Goal: Task Accomplishment & Management: Use online tool/utility

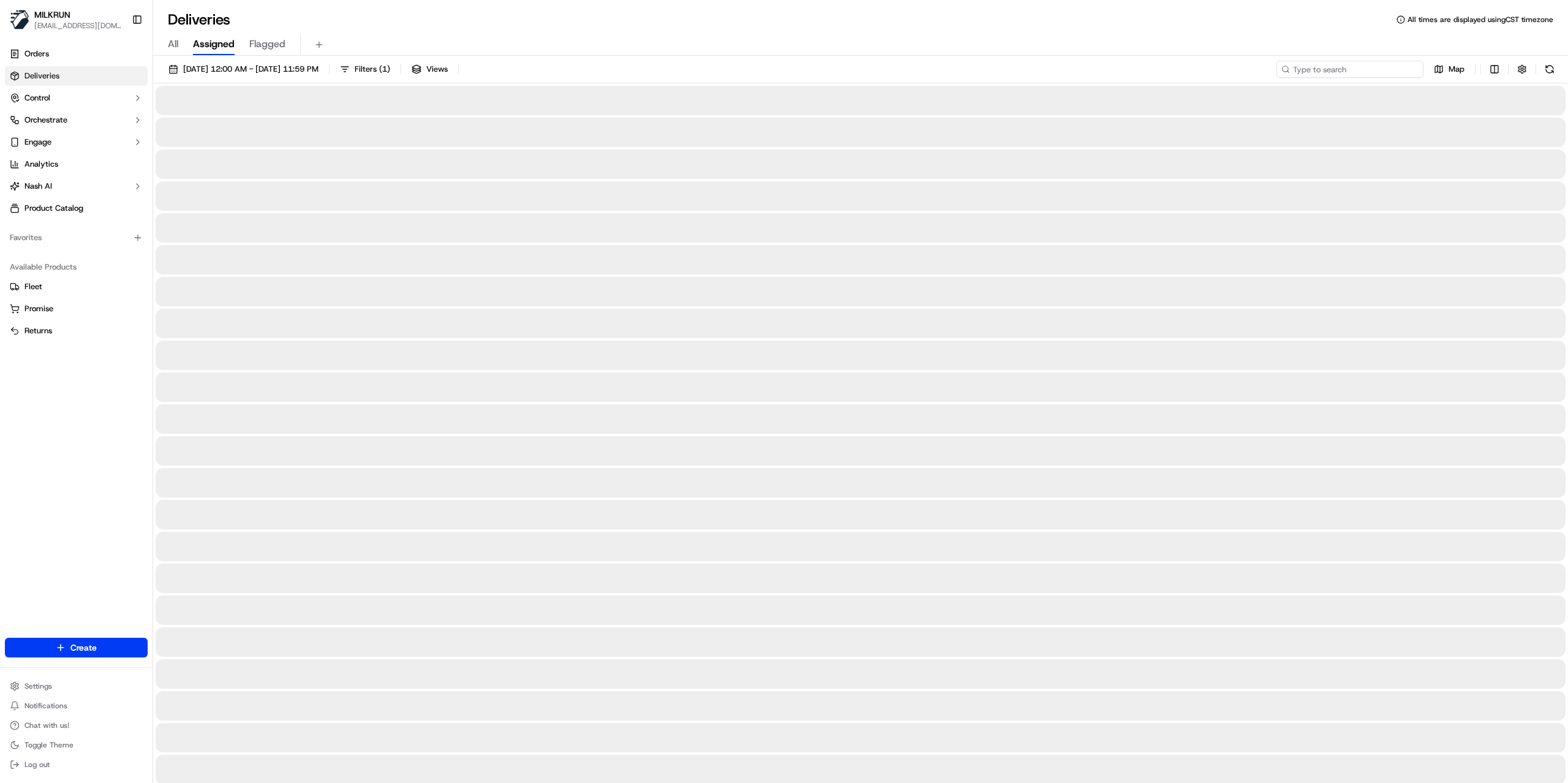
click at [1375, 66] on input at bounding box center [1350, 69] width 147 height 17
paste input "b99314c2-17f1-46dd-aff2-7e6fa5a5de9c"
type input "b99314c2-17f1-46dd-aff2-7e6fa5a5de9c"
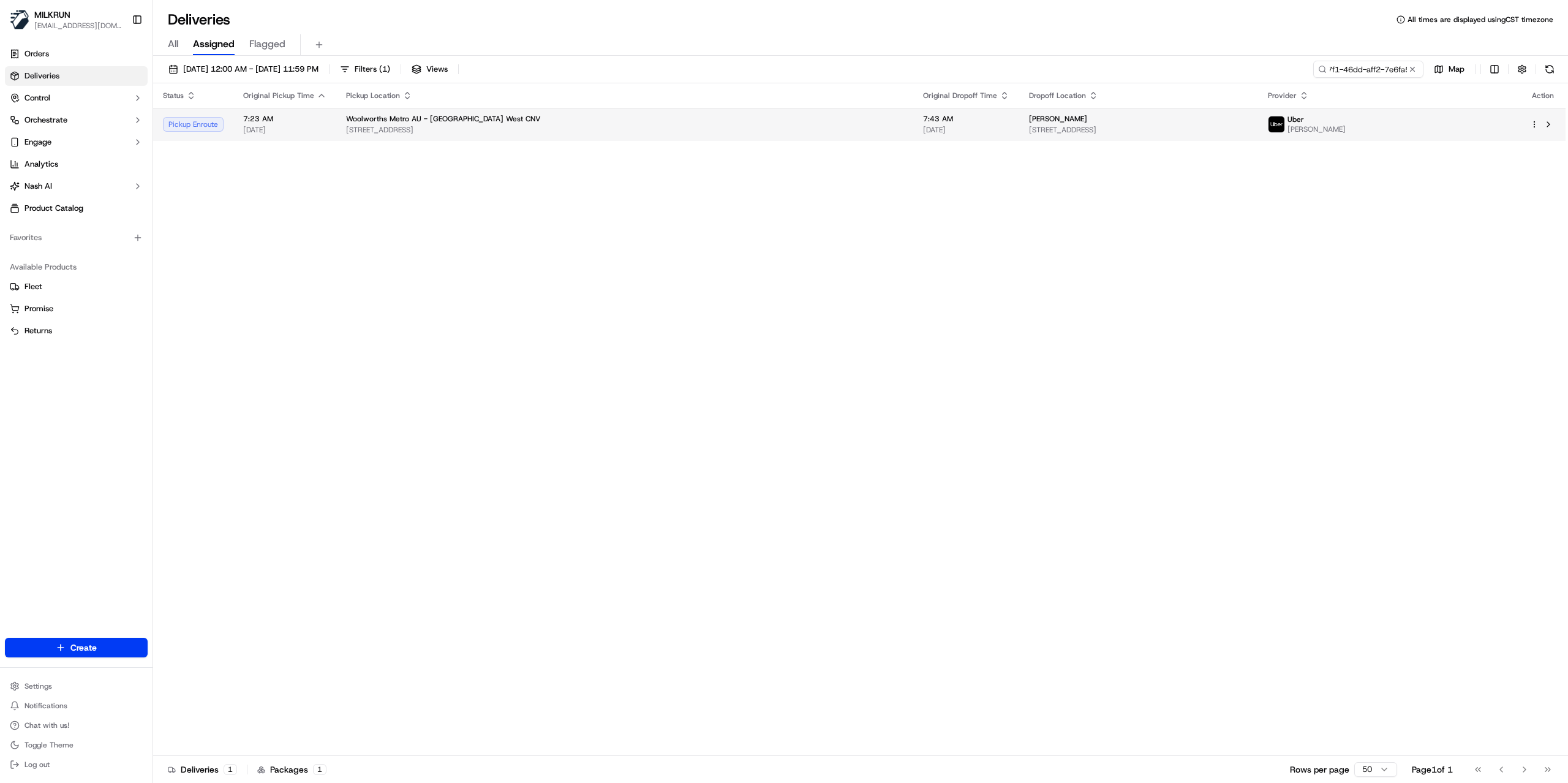
click at [1123, 119] on div "Shayne O" at bounding box center [1139, 119] width 219 height 10
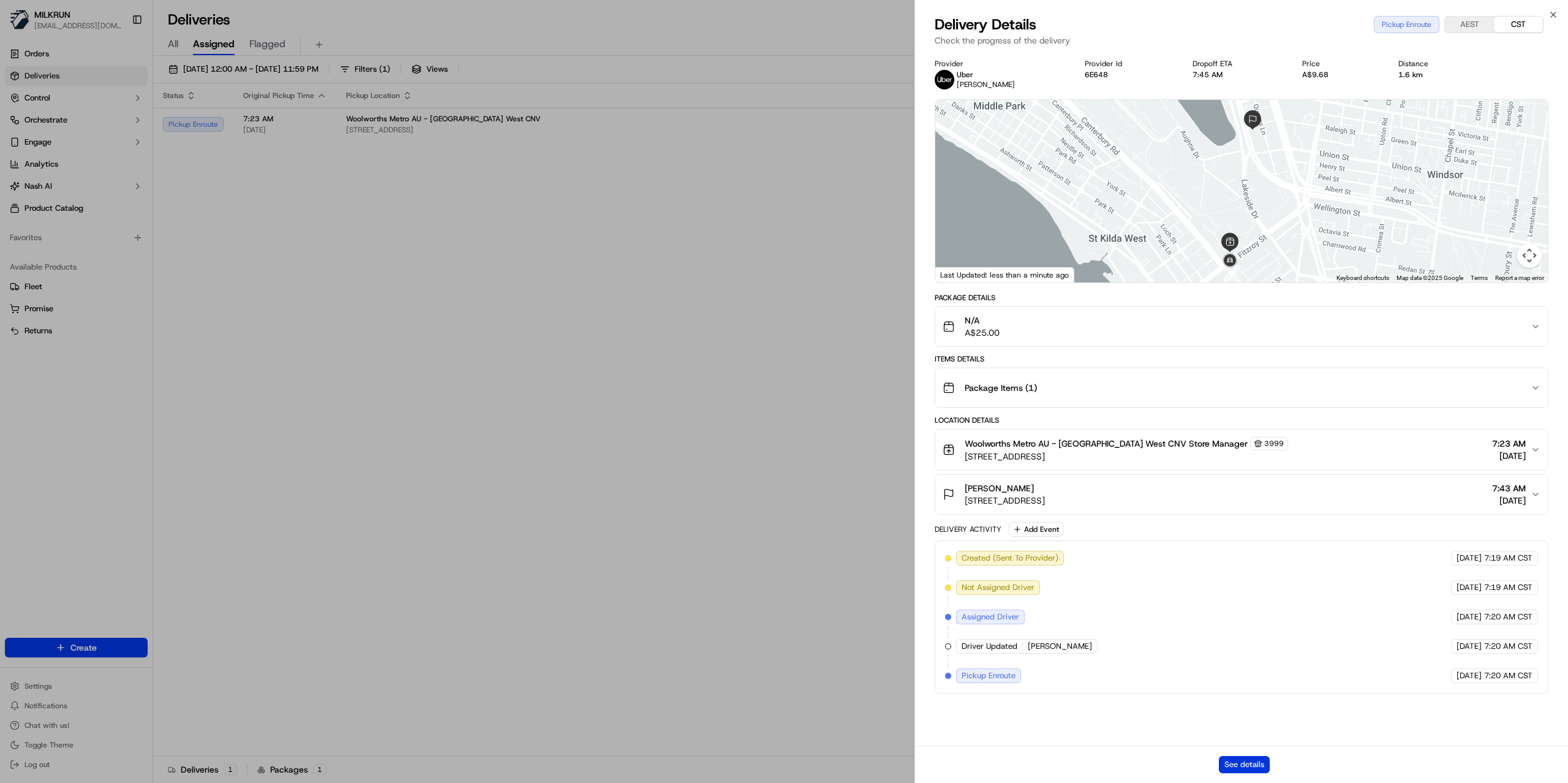
click at [1245, 761] on button "See details" at bounding box center [1245, 765] width 51 height 17
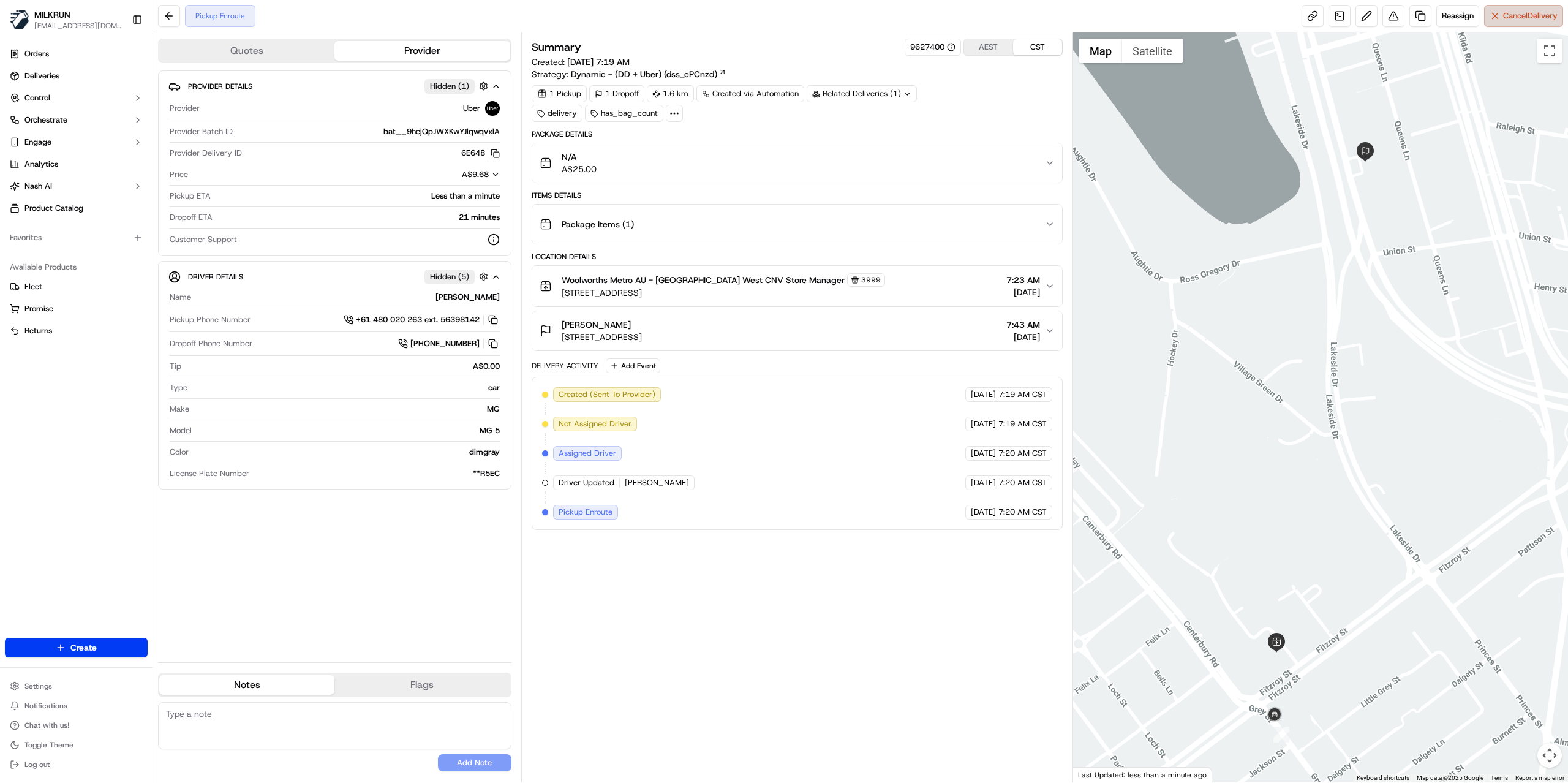
click at [1517, 12] on span "Cancel Delivery" at bounding box center [1531, 16] width 55 height 11
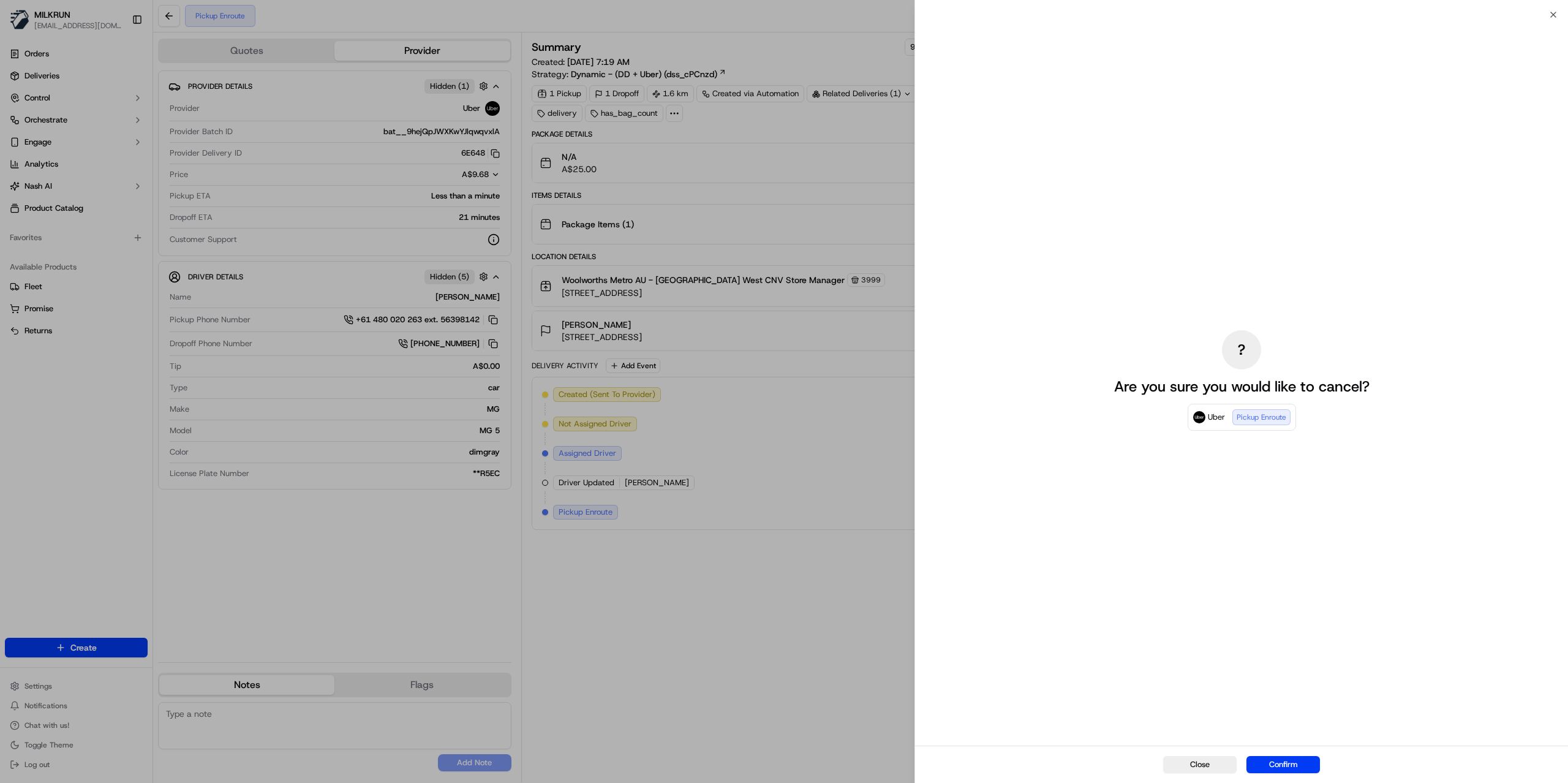
click at [1274, 772] on button "Confirm" at bounding box center [1283, 765] width 74 height 17
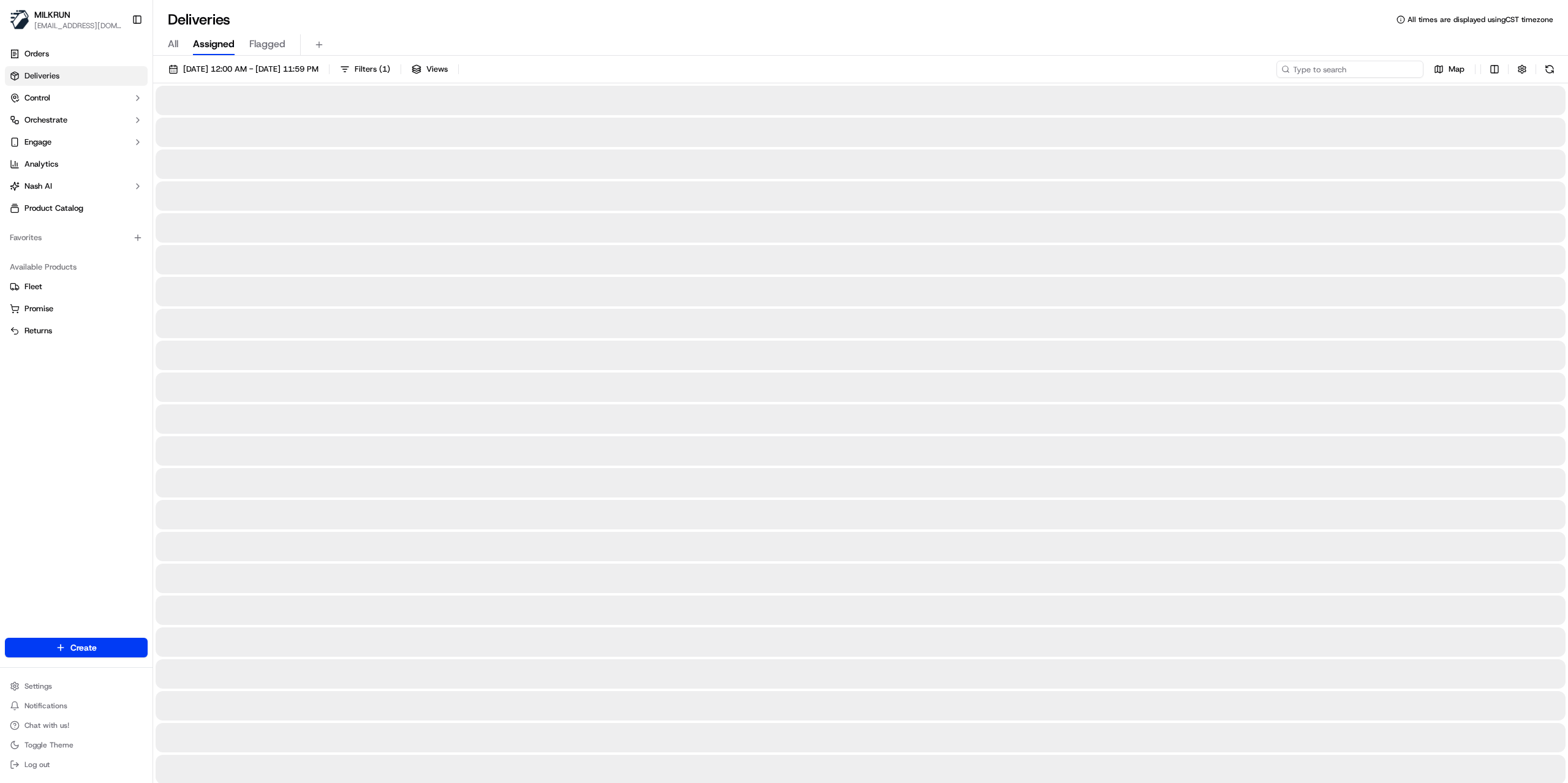
click at [1366, 66] on input at bounding box center [1350, 69] width 147 height 17
paste input "0e9ae0f5-54b3-4d15-a2b4-a60ab553d35d"
type input "0e9ae0f5-54b3-4d15-a2b4-a60ab553d35d"
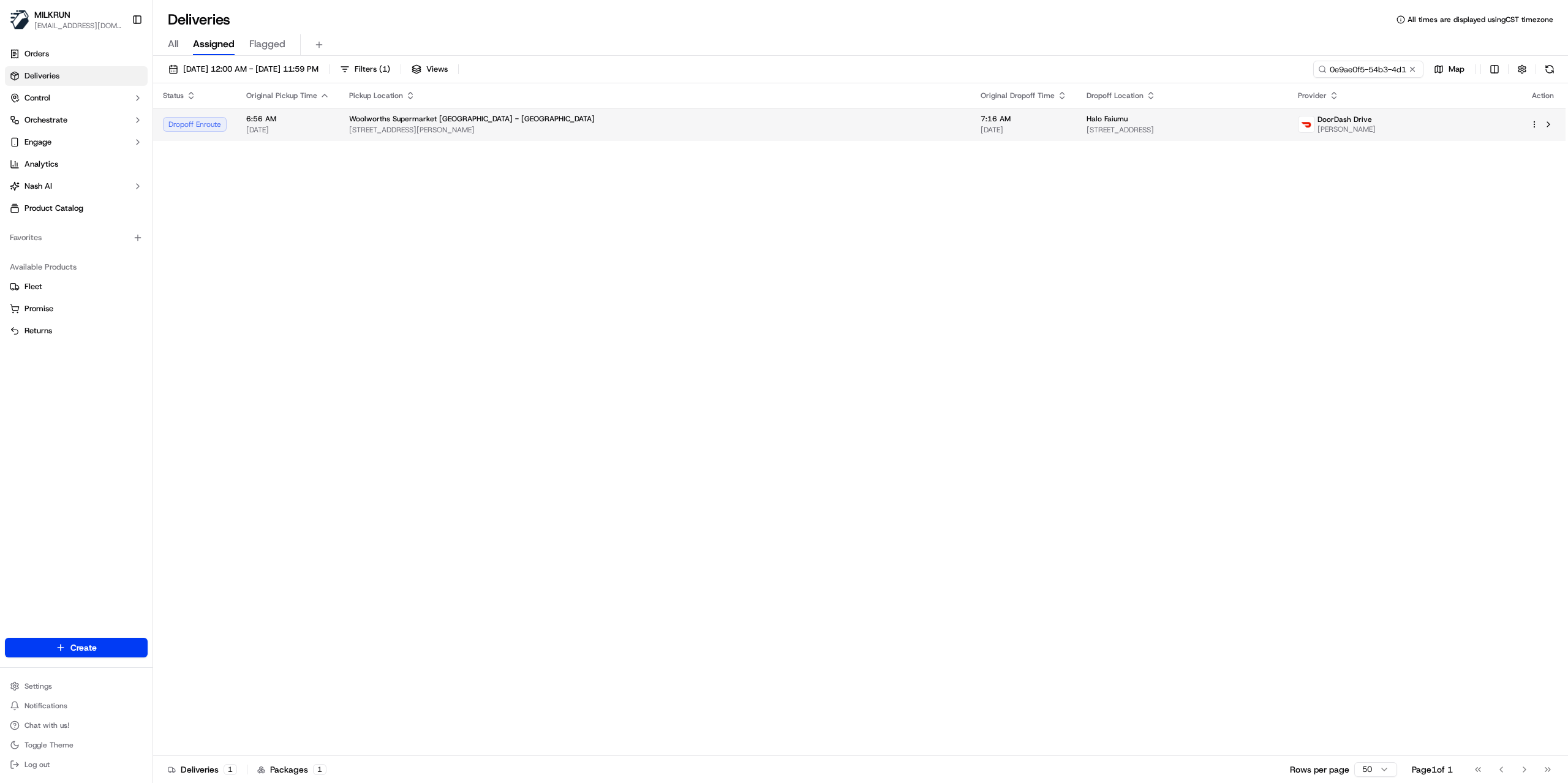
click at [1138, 135] on td "Halo Faiumu 24 Cramond Drive, Māngere East, Auckland 2024, NZ" at bounding box center [1183, 124] width 212 height 33
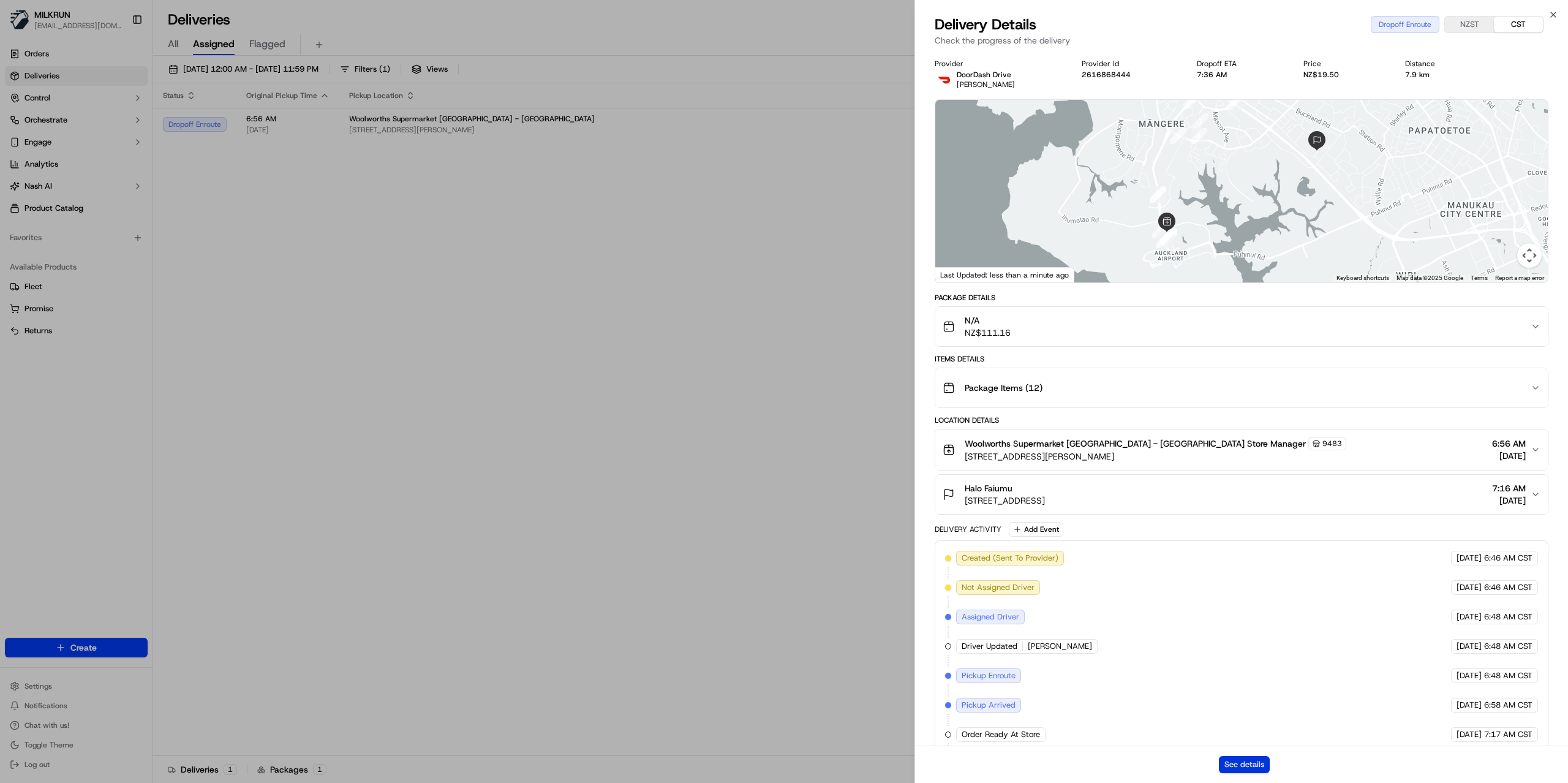
click at [1234, 763] on button "See details" at bounding box center [1245, 765] width 51 height 17
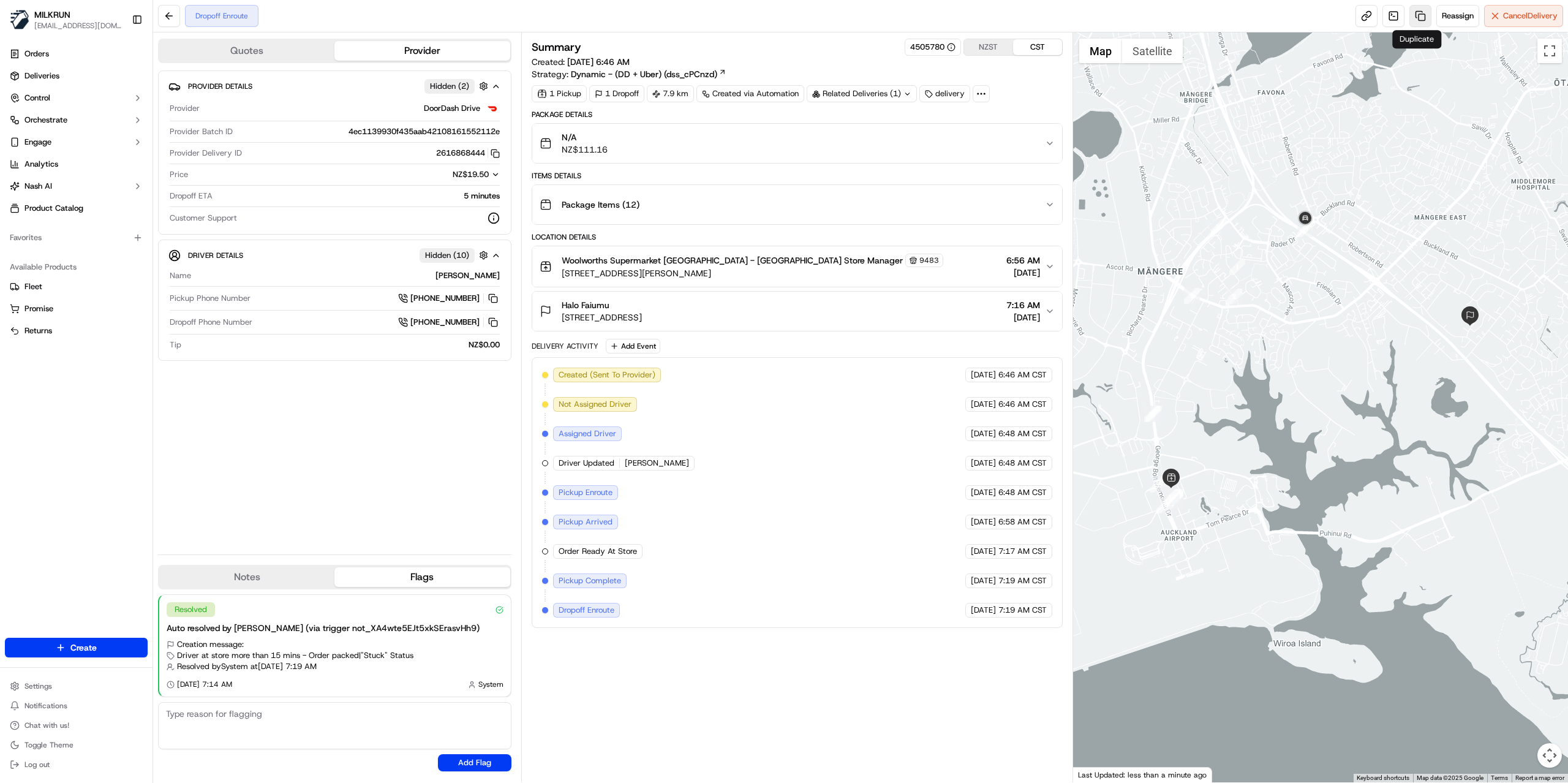
click at [1415, 16] on link at bounding box center [1420, 16] width 22 height 22
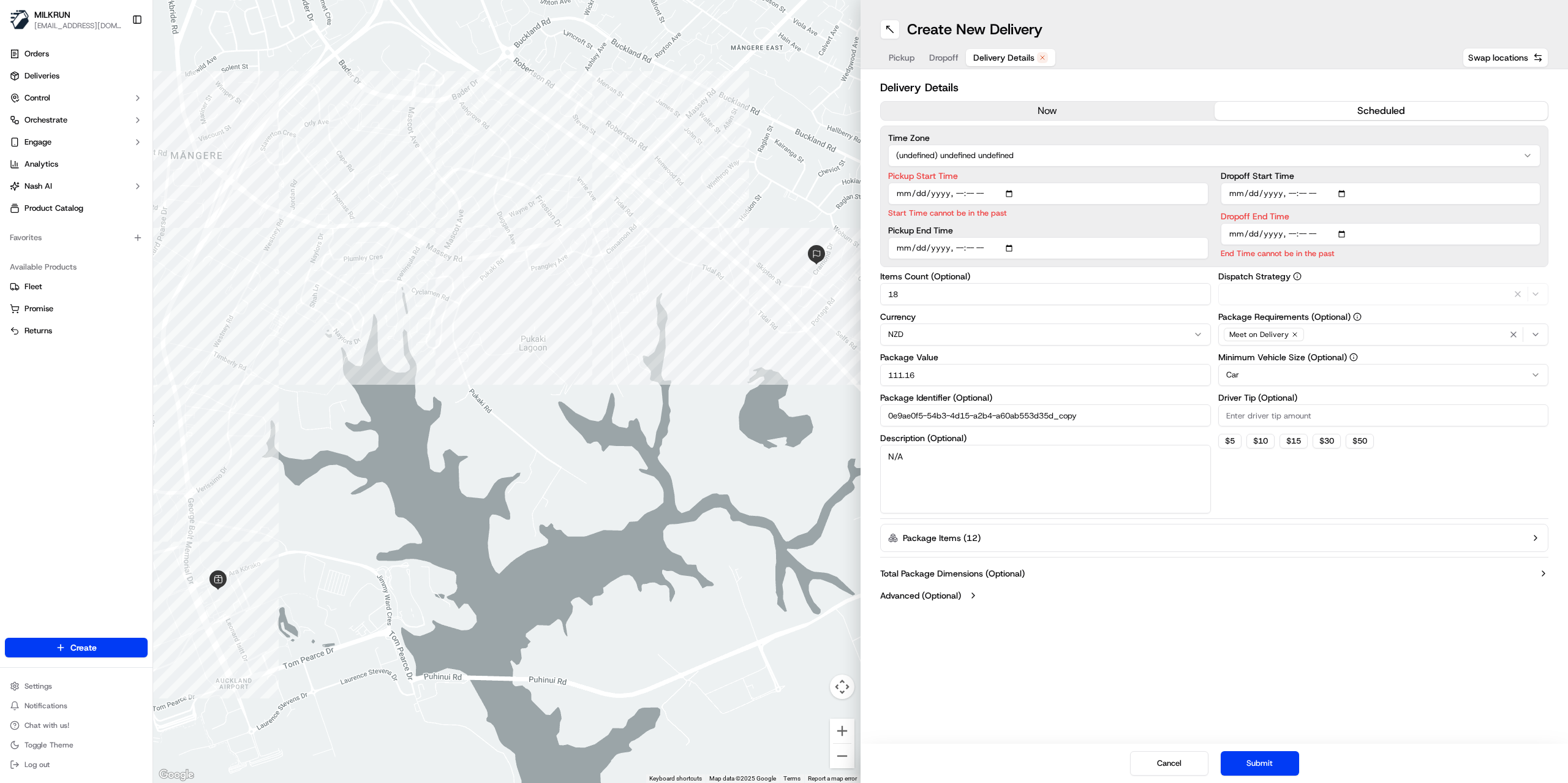
click at [991, 55] on span "Delivery Details" at bounding box center [1004, 57] width 61 height 12
drag, startPoint x: 1034, startPoint y: 105, endPoint x: 1039, endPoint y: 113, distance: 9.4
click at [1035, 106] on button "now" at bounding box center [1048, 111] width 334 height 18
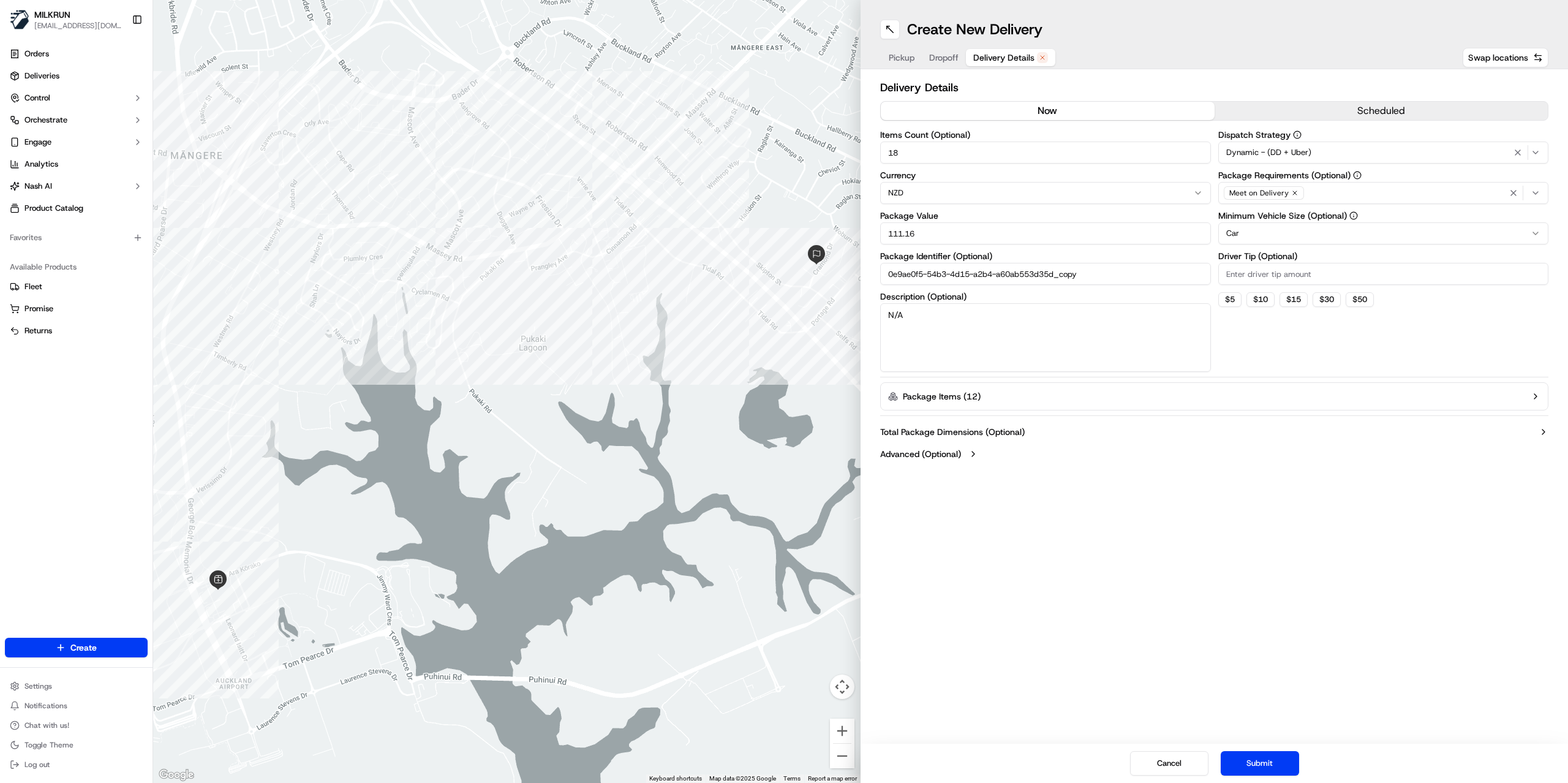
click at [1264, 760] on button "Submit" at bounding box center [1260, 764] width 78 height 25
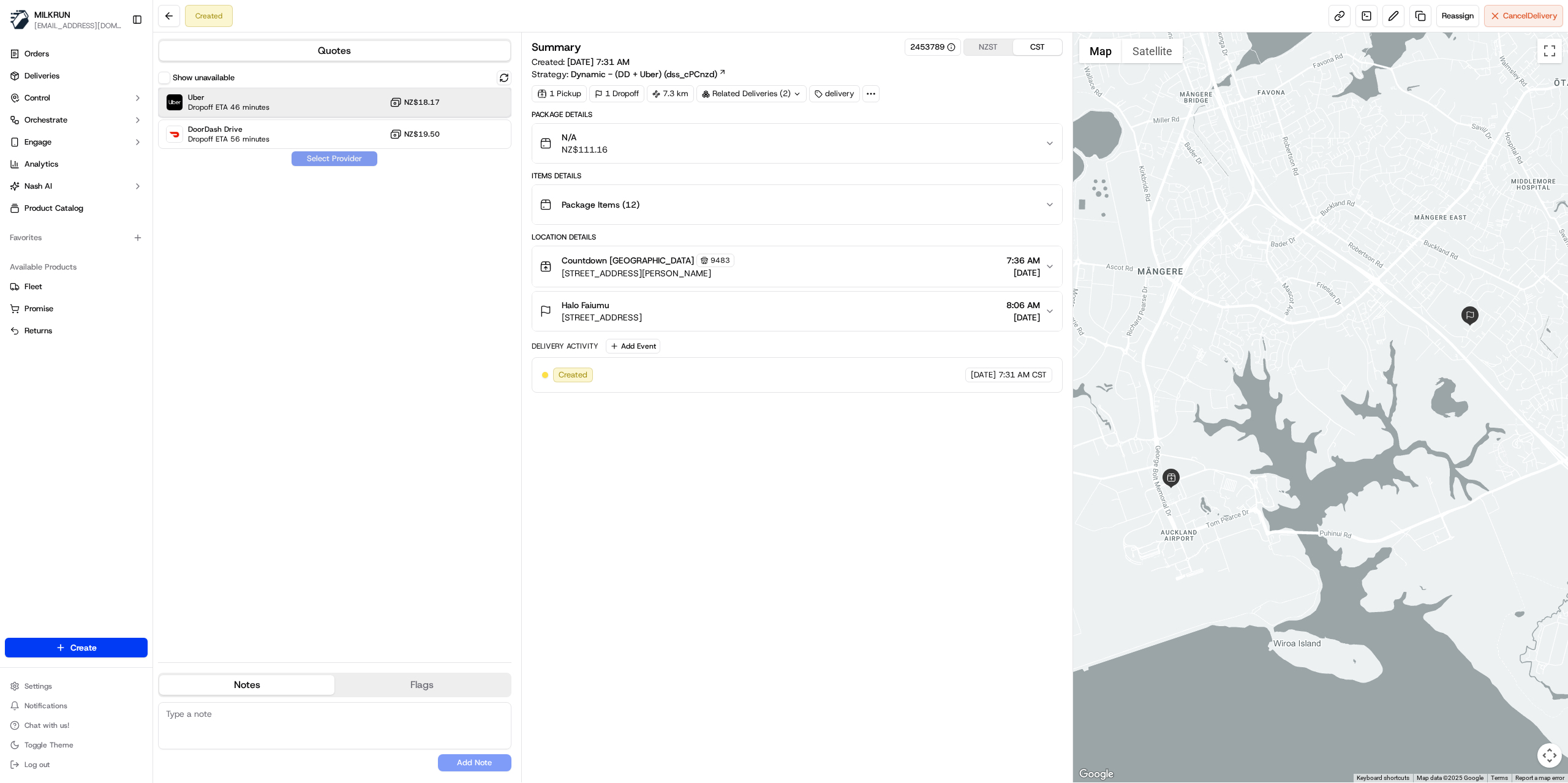
drag, startPoint x: 273, startPoint y: 114, endPoint x: 330, endPoint y: 165, distance: 76.5
click at [274, 115] on div "Uber Dropoff ETA 46 minutes NZ$18.17" at bounding box center [334, 102] width 353 height 29
click at [334, 165] on button "Assign Provider" at bounding box center [334, 159] width 87 height 15
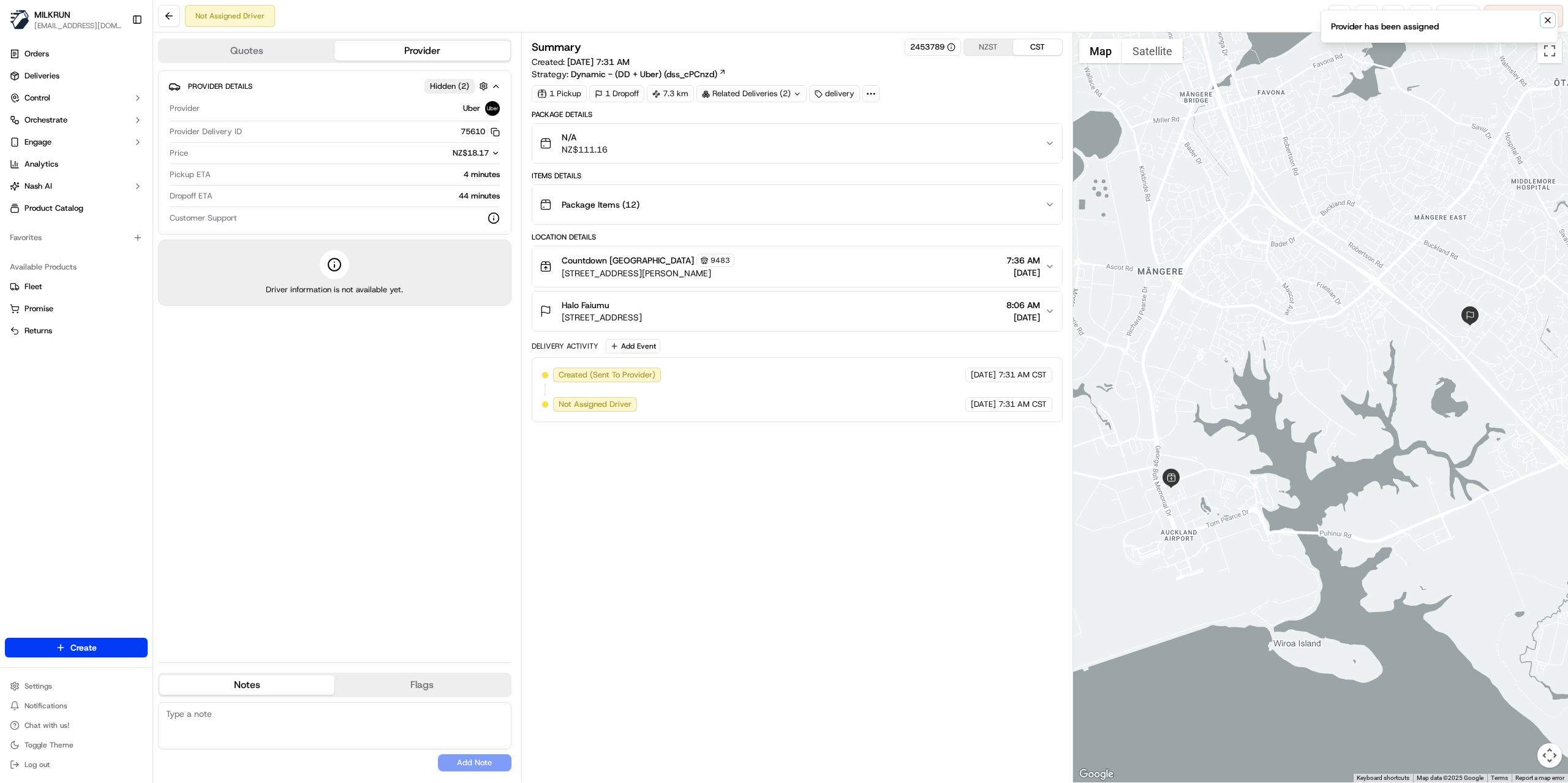
click at [1546, 25] on icon "Notifications (F8)" at bounding box center [1548, 20] width 10 height 10
click at [1333, 18] on link at bounding box center [1340, 16] width 22 height 22
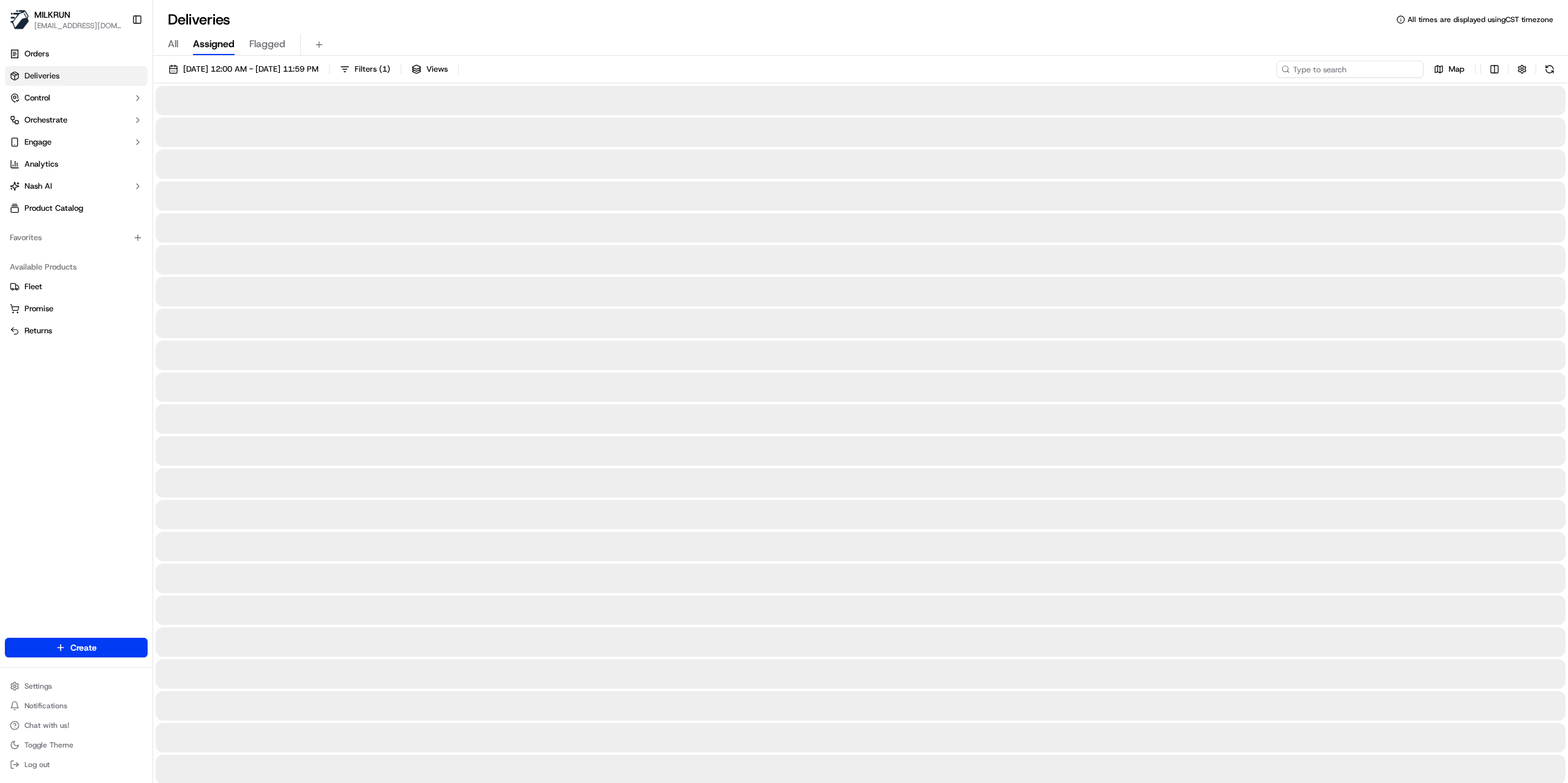
click at [1372, 74] on input at bounding box center [1350, 69] width 147 height 17
paste input "2f62f433-2360-4eec-97b7-897d95515336"
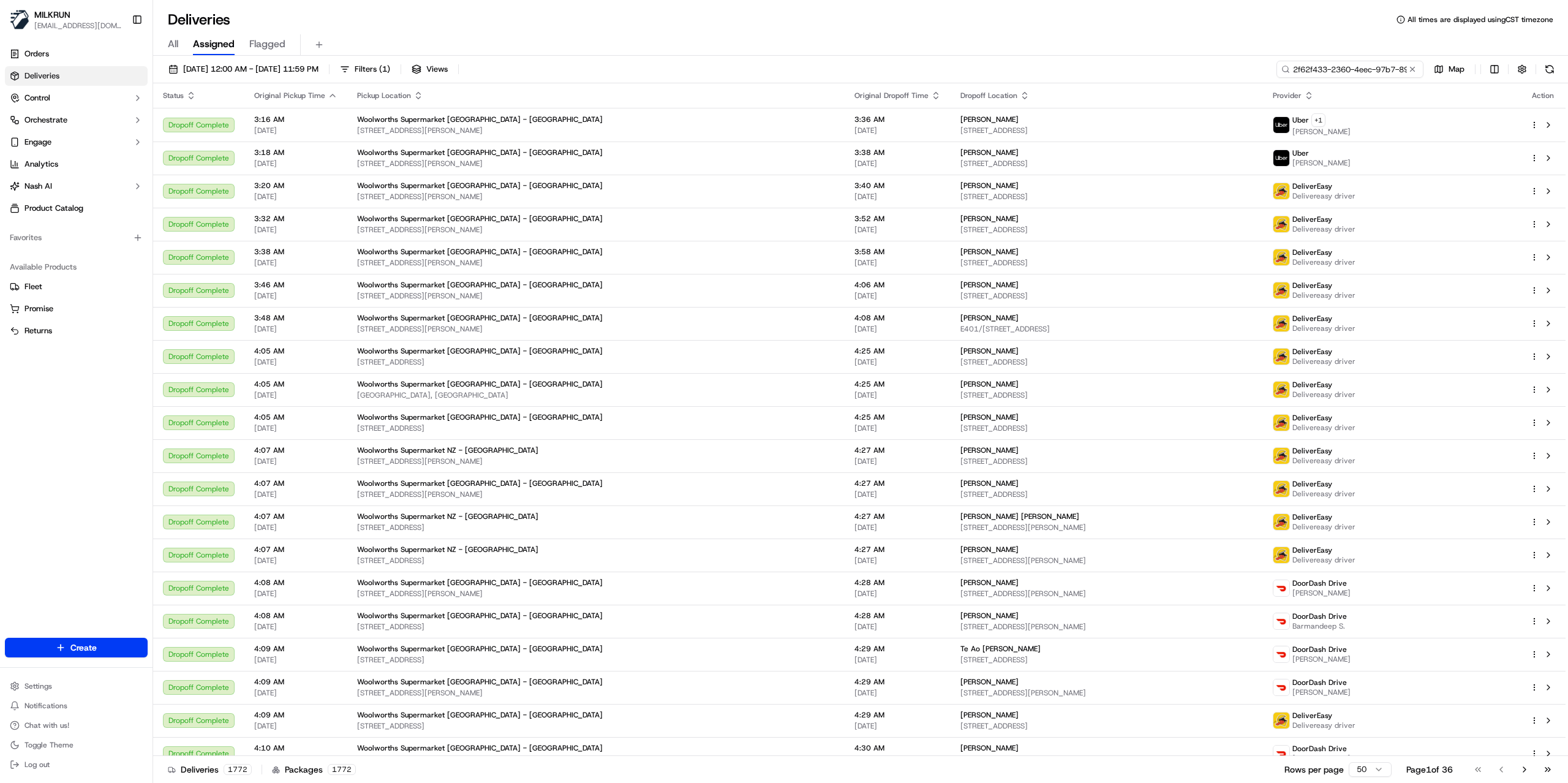
scroll to position [0, 59]
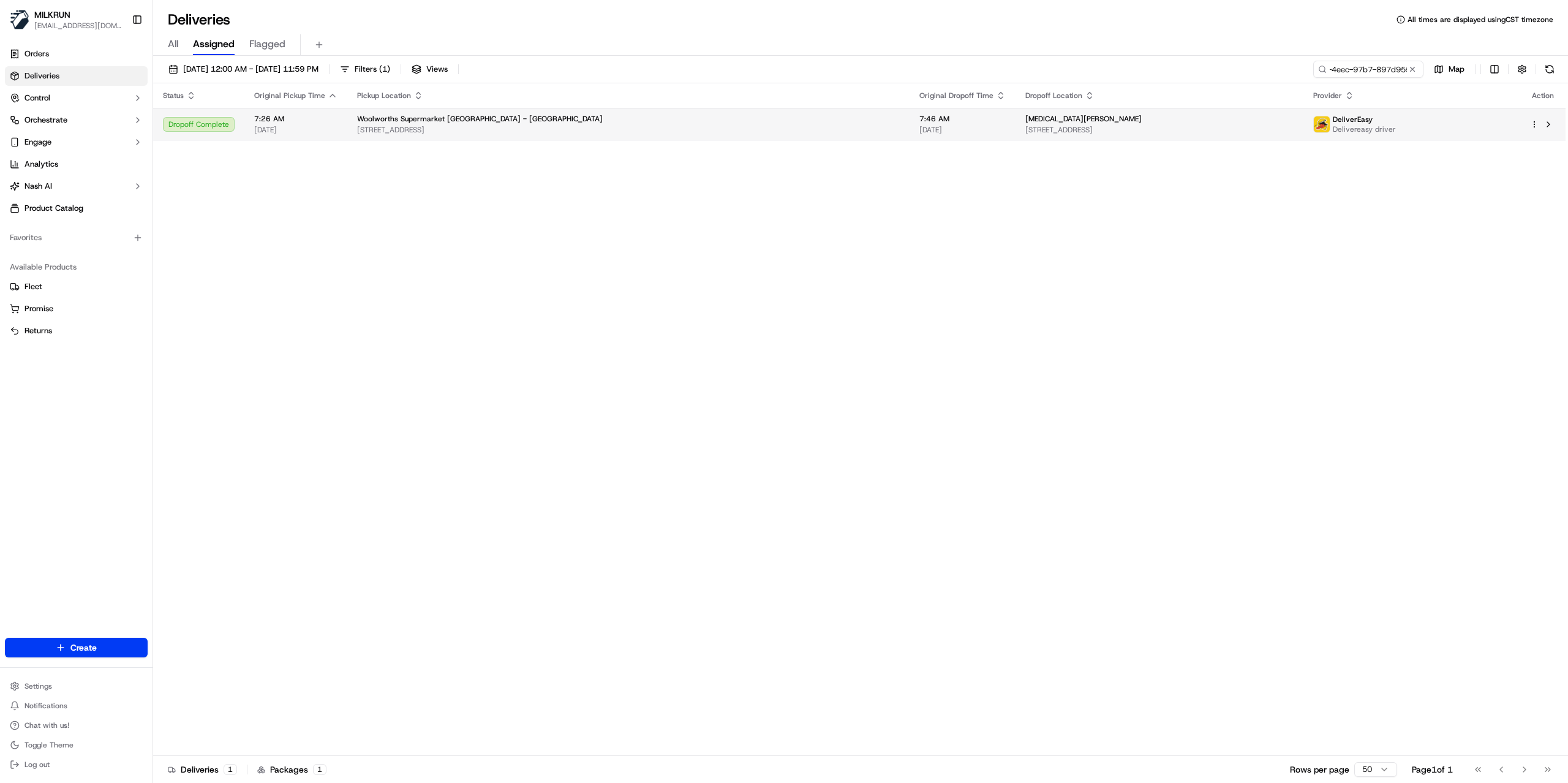
click at [1182, 126] on span "160 Seaview Road, Westown, Taranaki 4310, NZ" at bounding box center [1159, 129] width 268 height 10
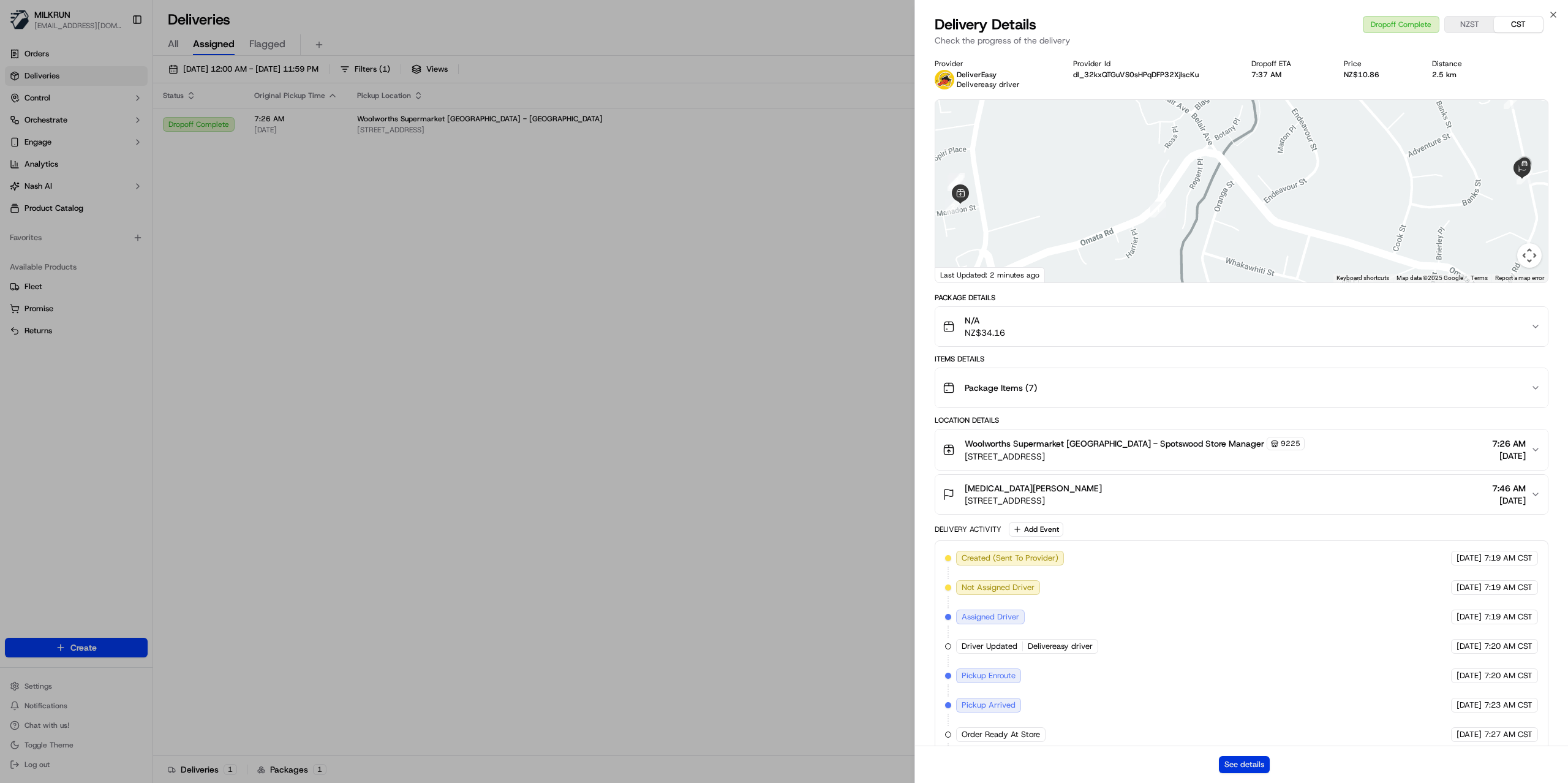
click at [1257, 760] on button "See details" at bounding box center [1245, 765] width 51 height 17
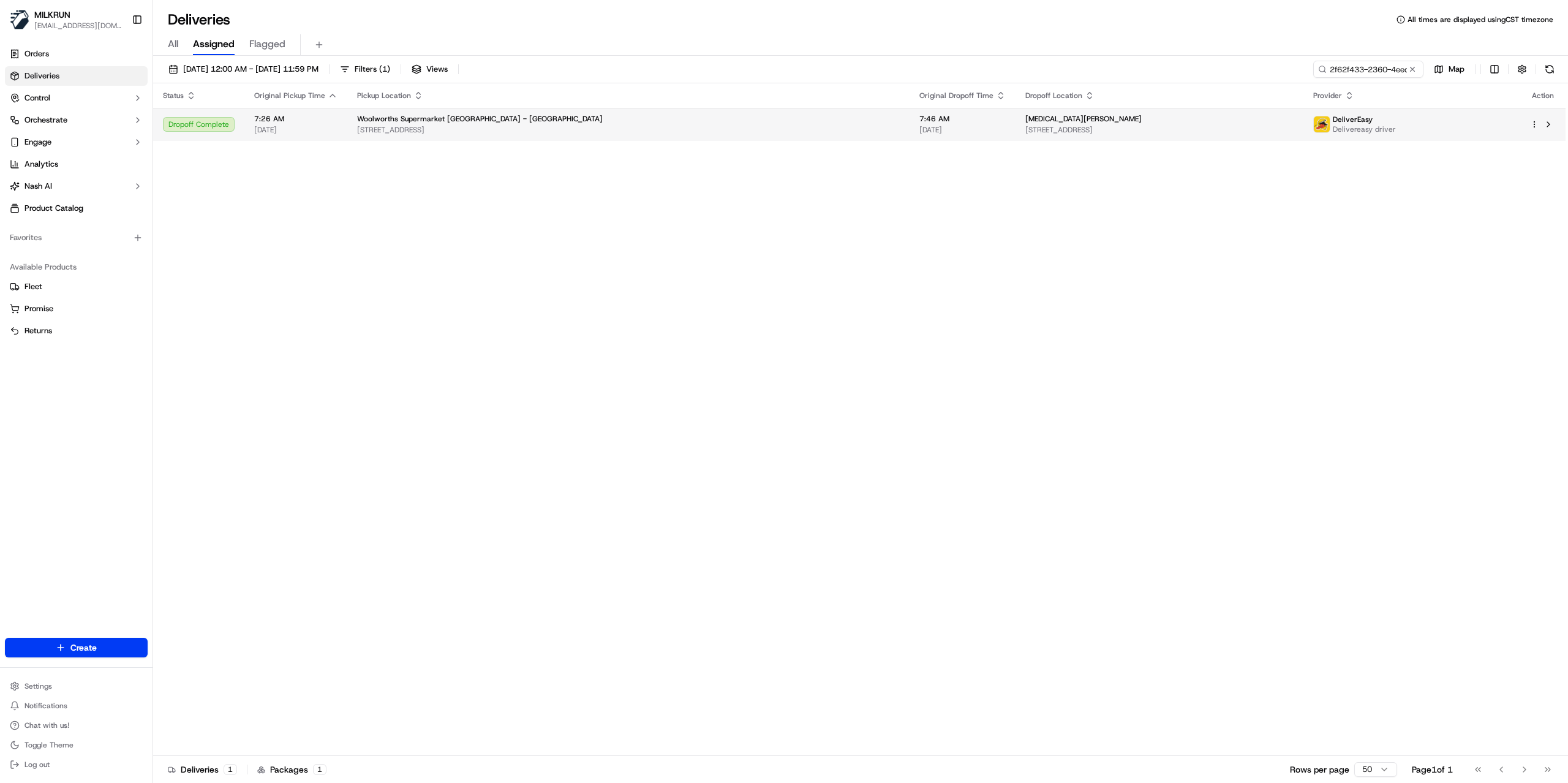
drag, startPoint x: 670, startPoint y: 285, endPoint x: 1033, endPoint y: 131, distance: 394.3
click at [1343, 72] on input "2f62f433-2360-4eec-97b7-897d95515336" at bounding box center [1350, 69] width 147 height 17
paste input "1bded43d-d0b7-4f96-b415-beff5618d1a"
type input "1bded43d-d0b7-4f96-b415-beff5618d1a6"
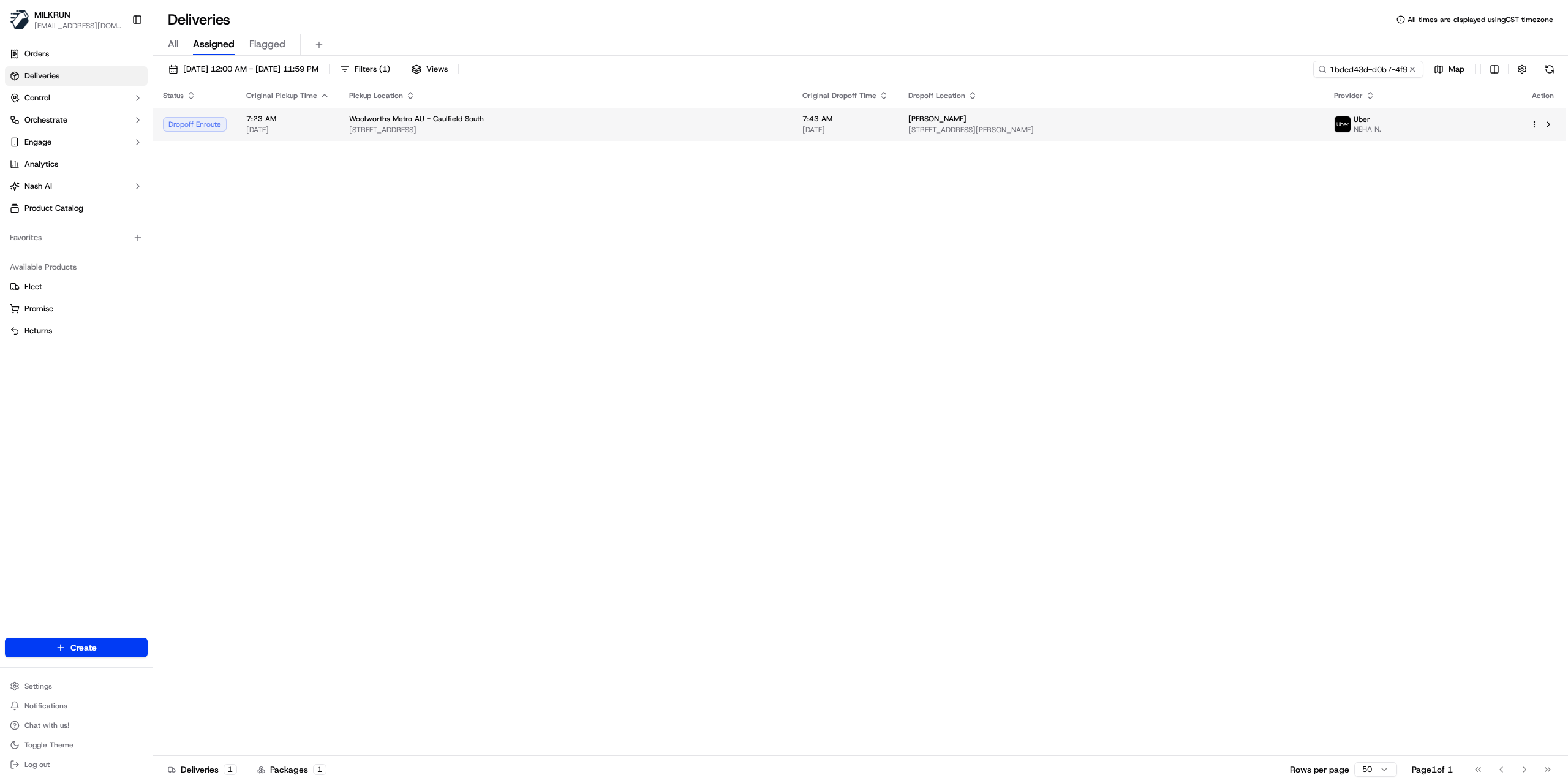
click at [1161, 140] on td "gila leibler 292 Glen Eira Road, Elsternwick, VIC 3185, AU" at bounding box center [1112, 124] width 426 height 33
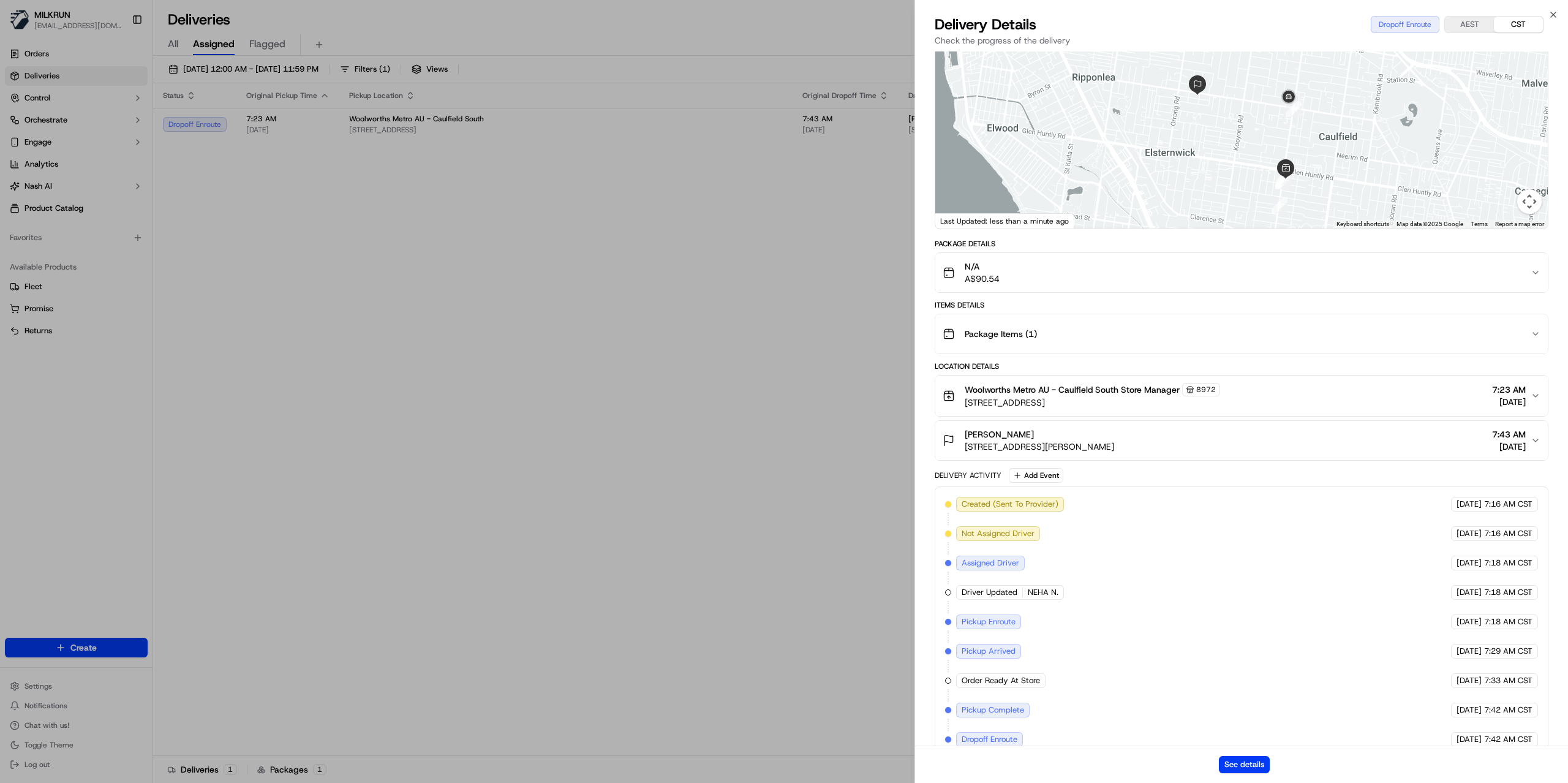
scroll to position [79, 0]
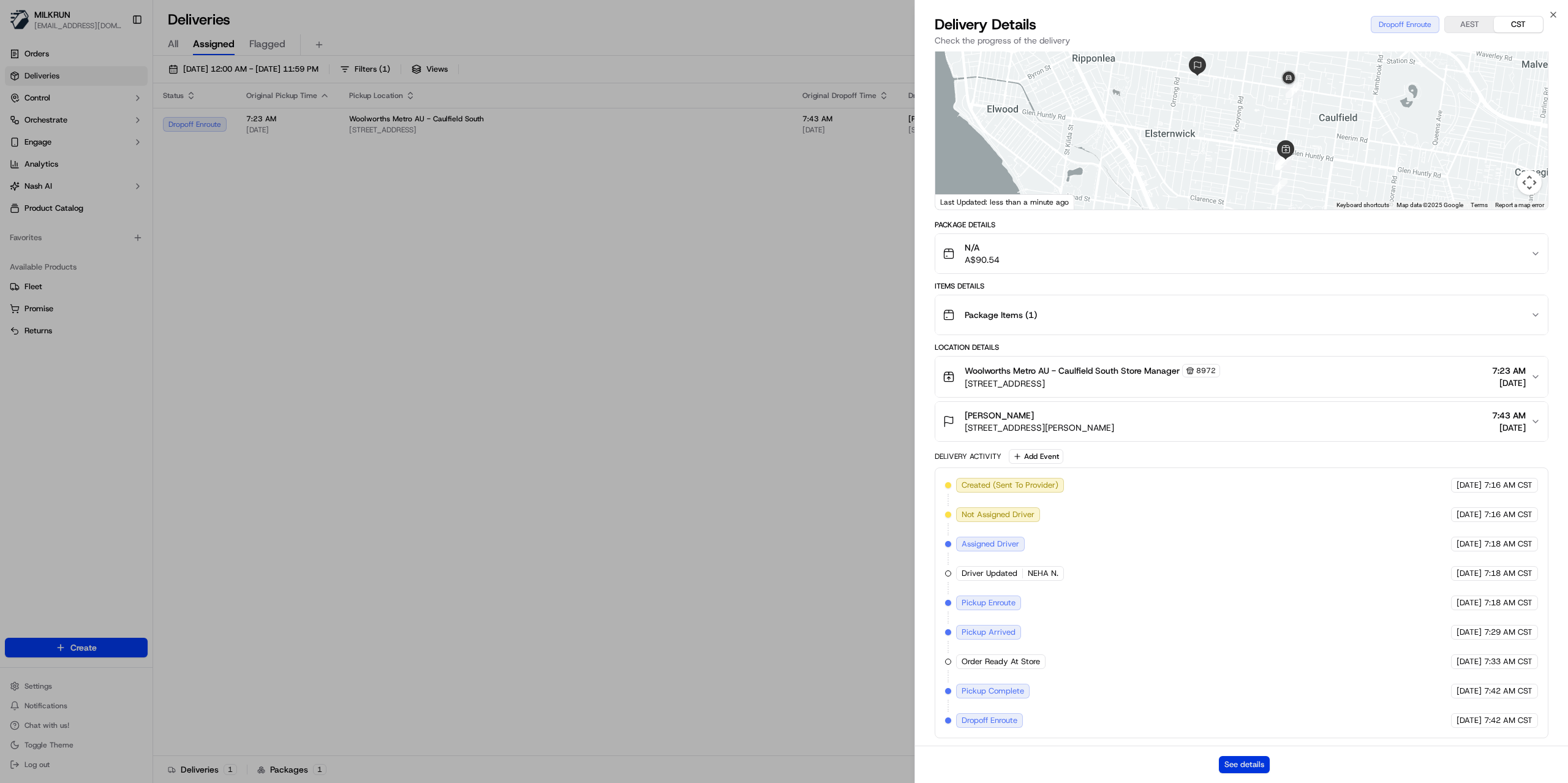
click at [1234, 761] on button "See details" at bounding box center [1245, 765] width 51 height 17
click at [1241, 773] on button "See details" at bounding box center [1245, 765] width 51 height 17
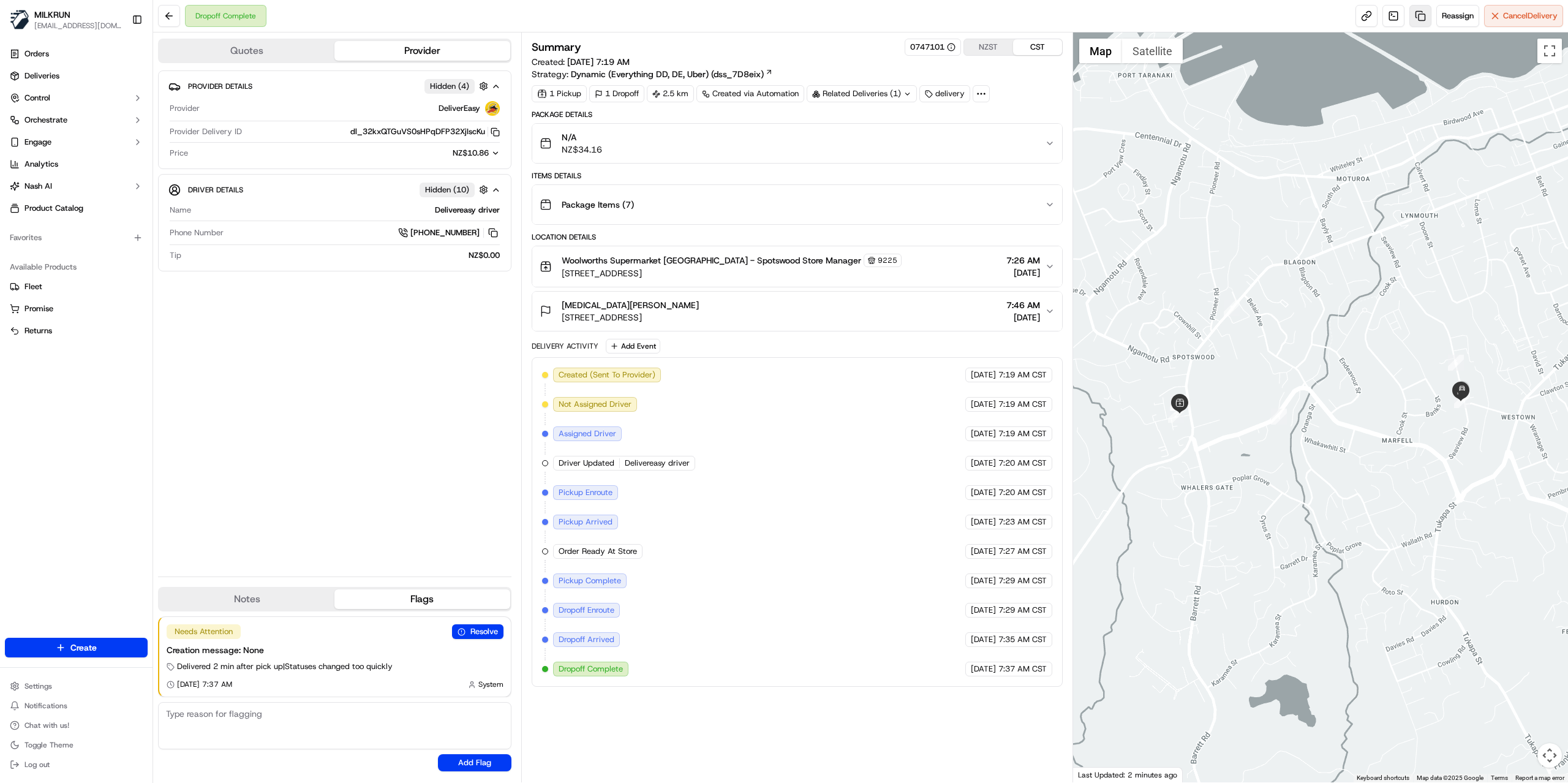
click at [1413, 18] on link at bounding box center [1420, 16] width 22 height 22
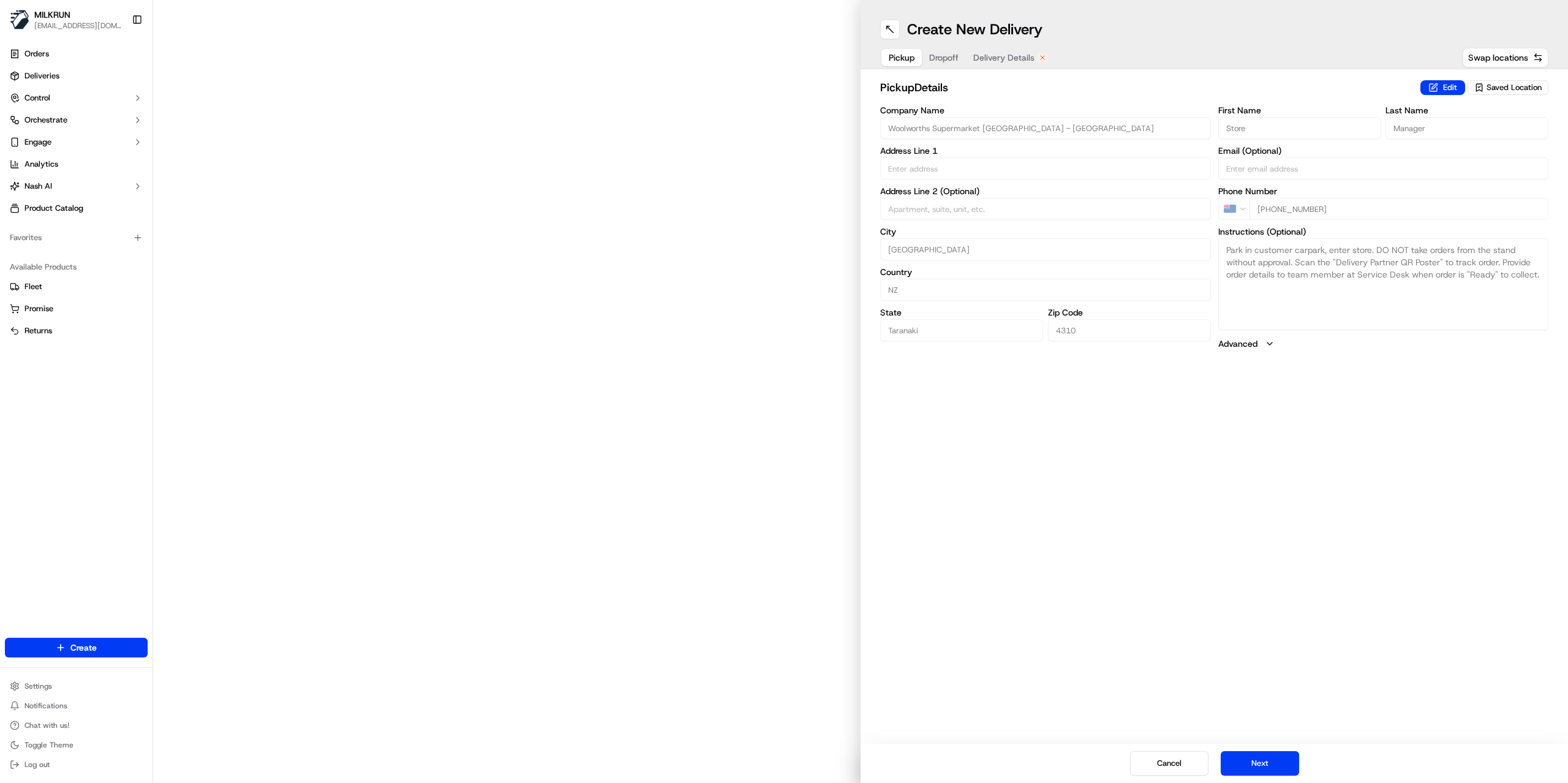
type input "6 Manadon St"
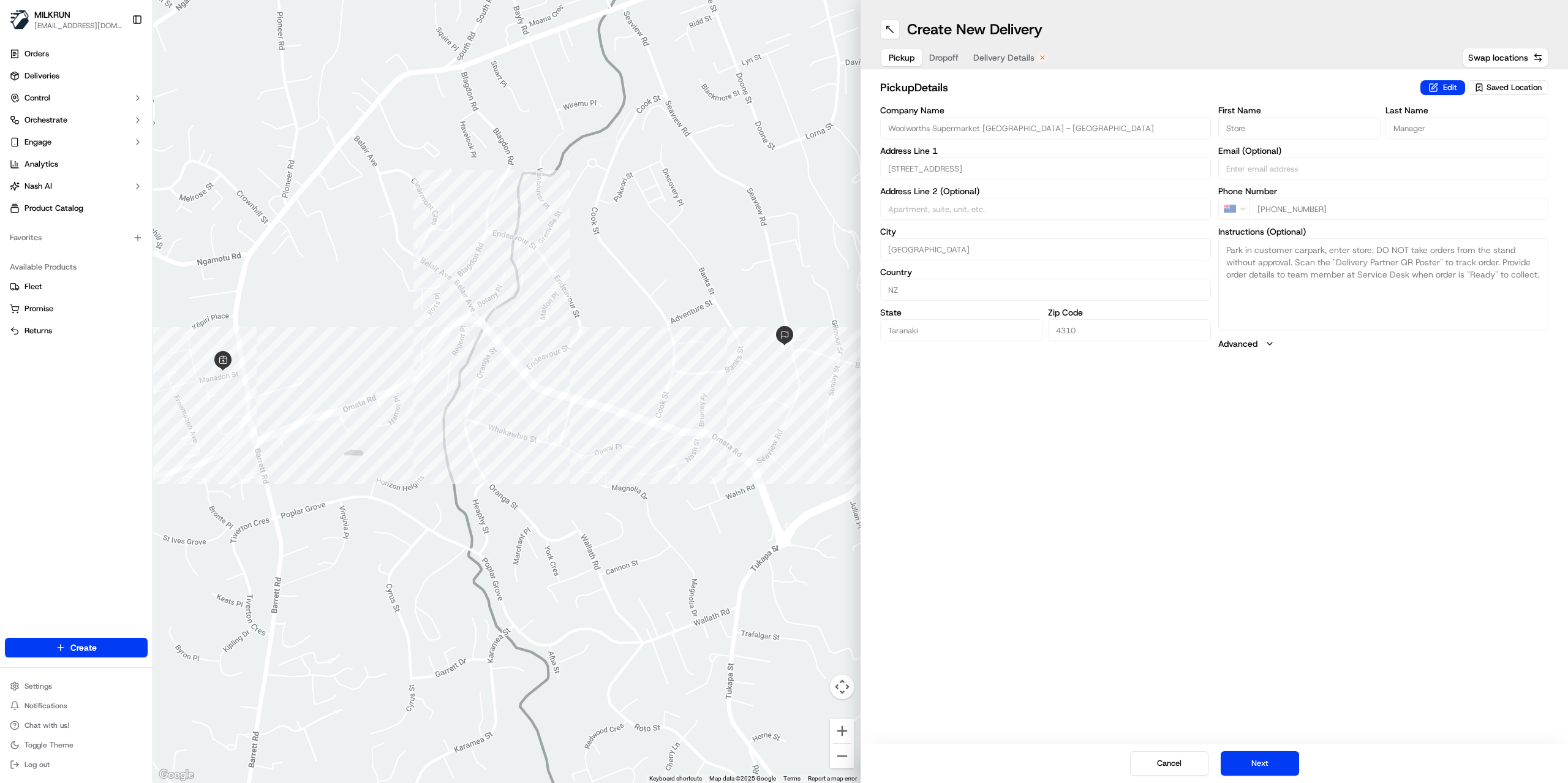
click at [1013, 59] on span "Delivery Details" at bounding box center [1004, 57] width 61 height 12
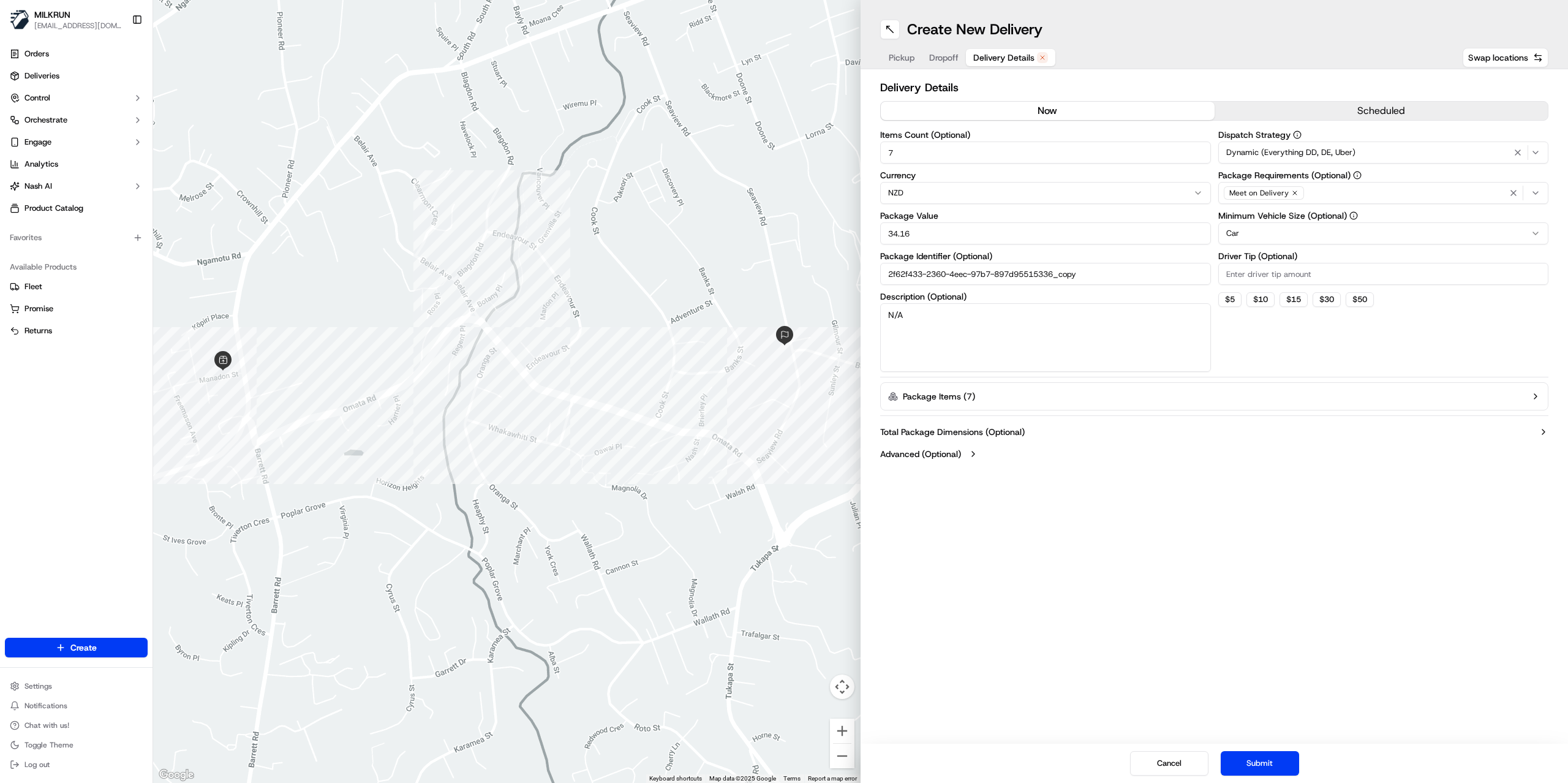
click at [1044, 115] on button "now" at bounding box center [1048, 111] width 334 height 18
click at [1259, 765] on button "Submit" at bounding box center [1260, 764] width 78 height 25
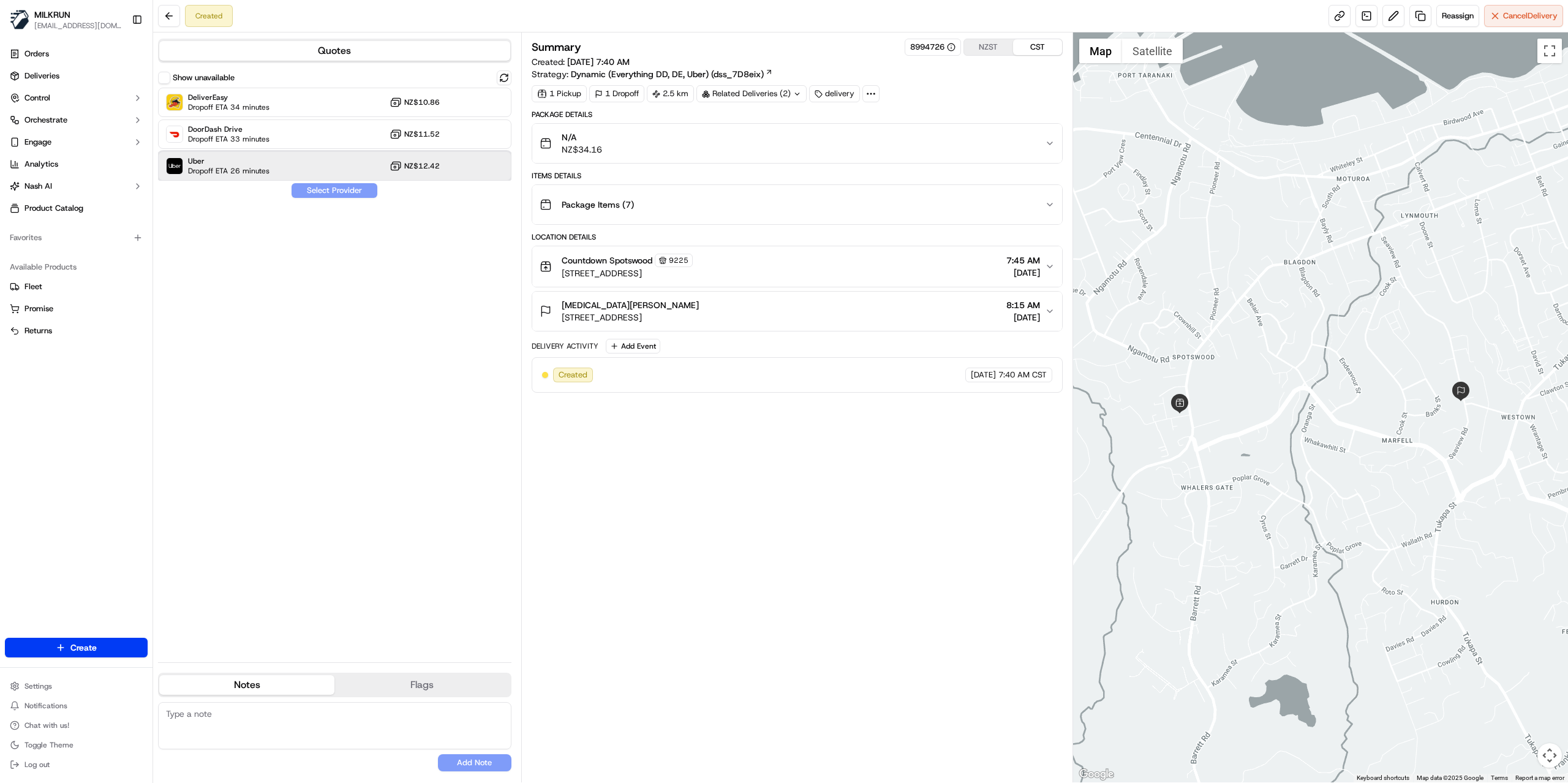
click at [287, 170] on div "Uber Dropoff ETA 26 minutes NZ$12.42" at bounding box center [334, 166] width 353 height 29
click at [314, 191] on button "Assign Provider" at bounding box center [334, 191] width 87 height 15
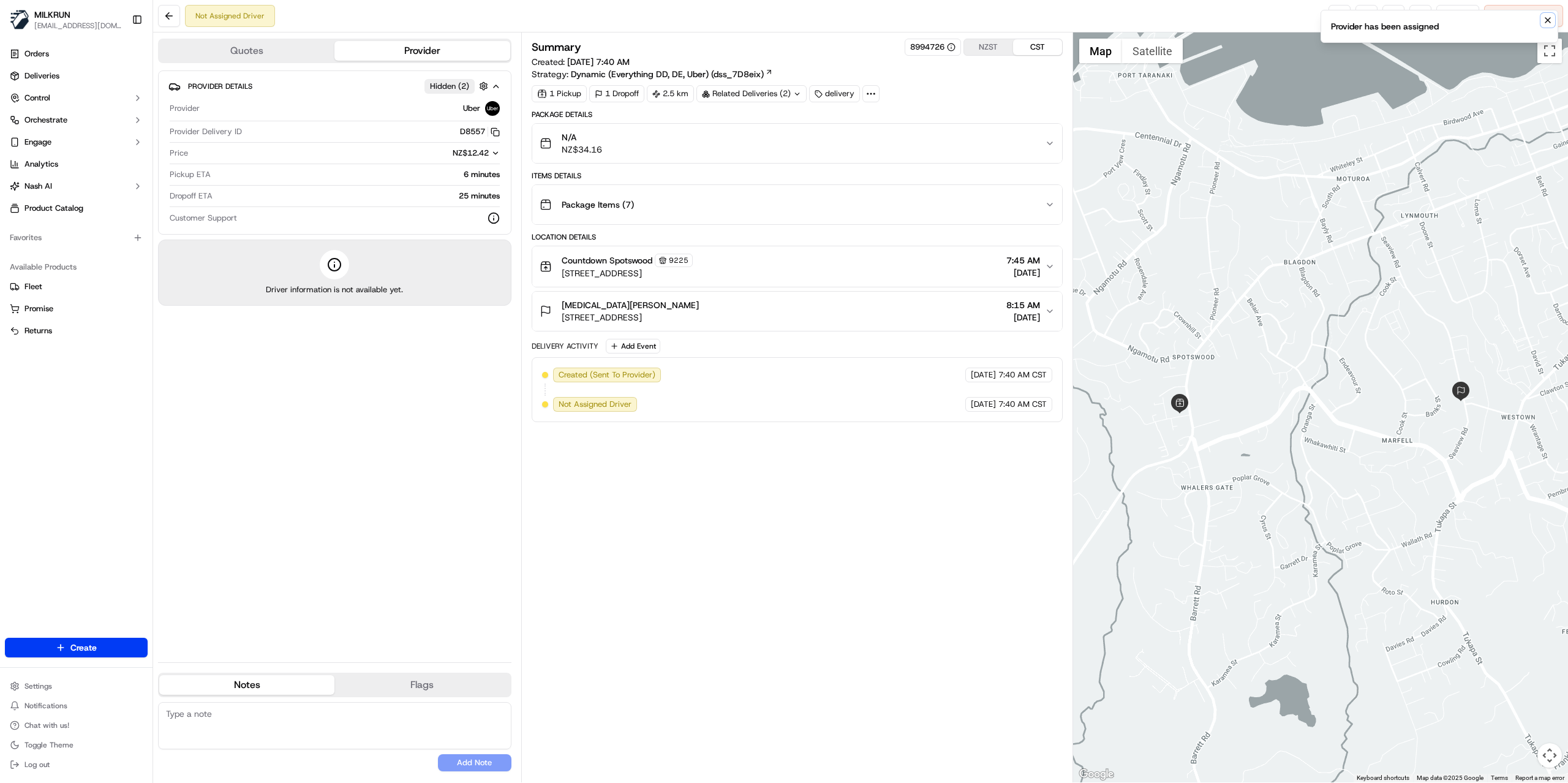
click at [1548, 24] on icon "Notifications (F8)" at bounding box center [1548, 20] width 10 height 10
click at [1337, 21] on link at bounding box center [1340, 16] width 22 height 22
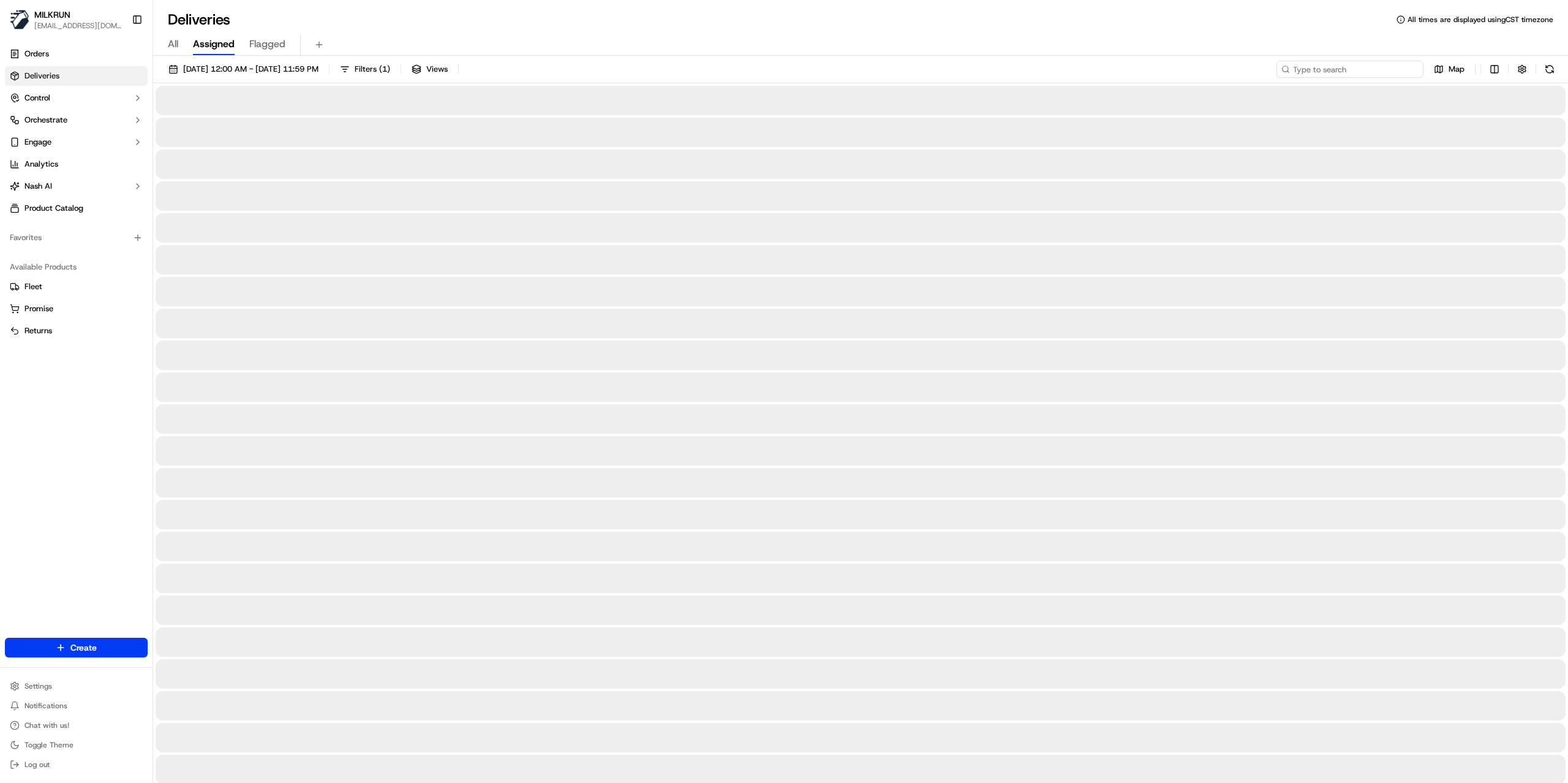
click at [1371, 77] on input at bounding box center [1350, 69] width 147 height 17
paste input "388a5e91-83fe-4b81-a500-ec48c199293e"
type input "388a5e91-83fe-4b81-a500-ec48c199293e"
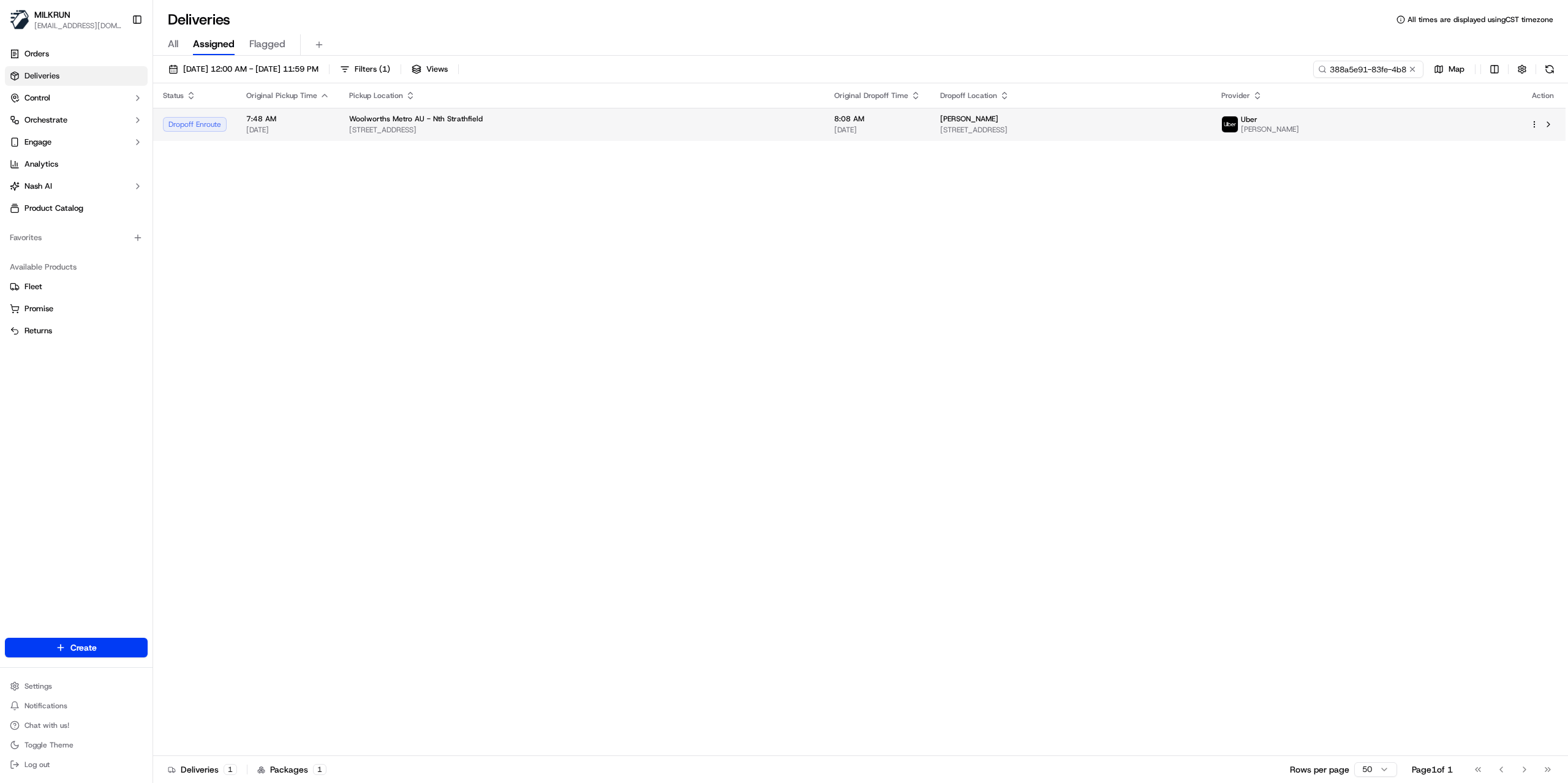
click at [1202, 125] on span "47 Bareena St, Strathfield, NSW 2135, AU" at bounding box center [1071, 129] width 262 height 10
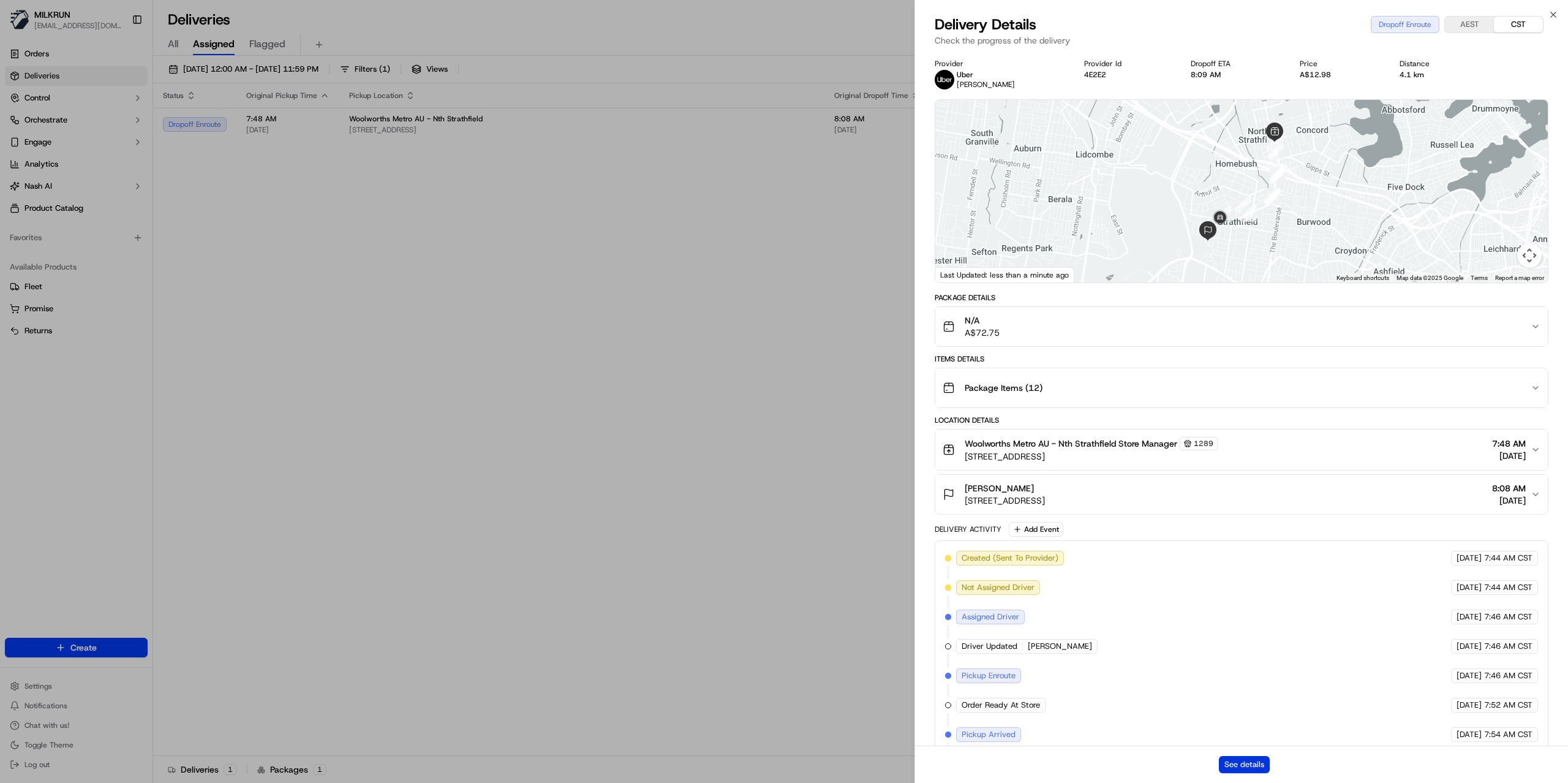
click at [1231, 767] on button "See details" at bounding box center [1245, 765] width 51 height 17
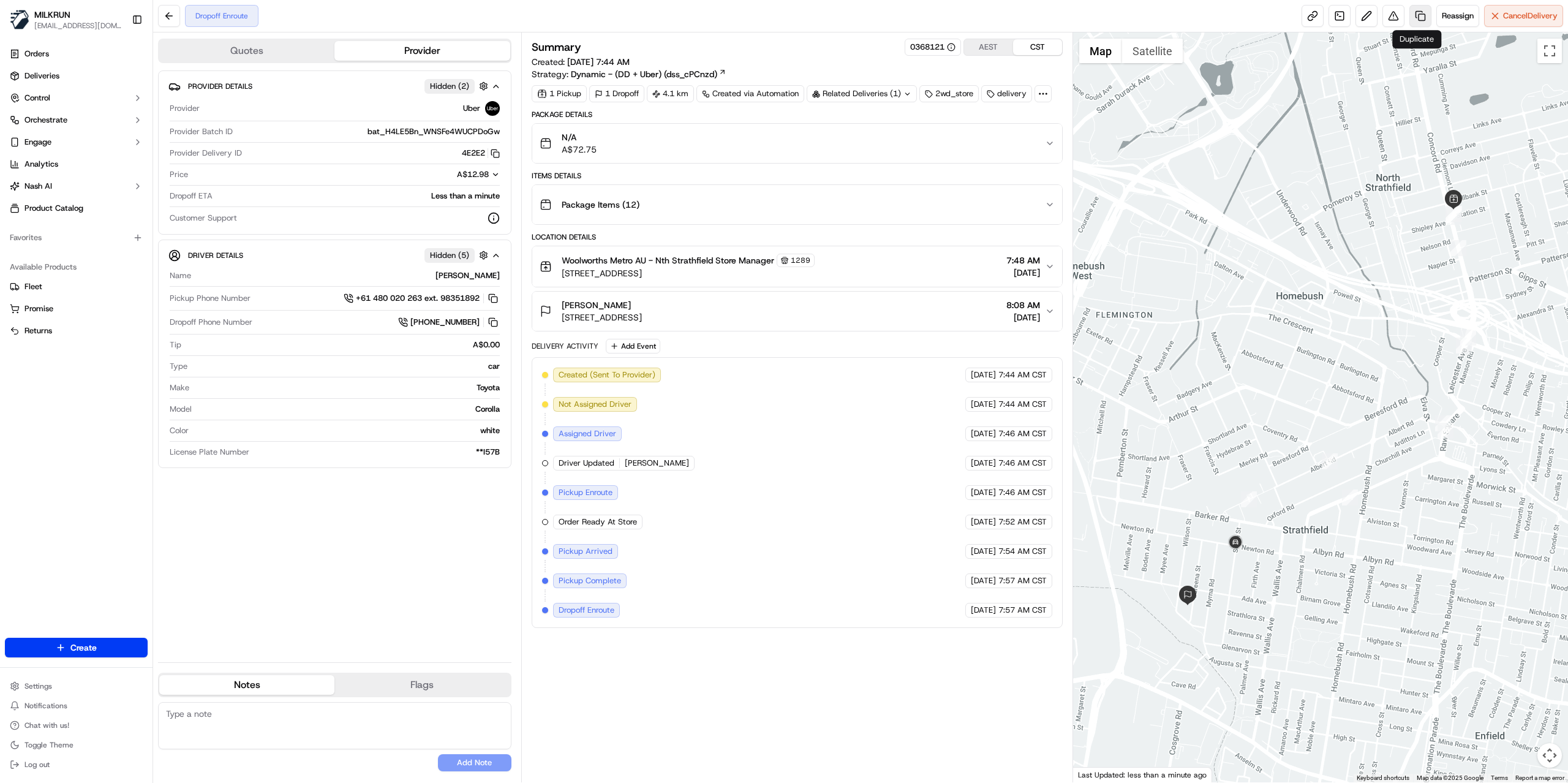
click at [1419, 18] on link at bounding box center [1420, 16] width 22 height 22
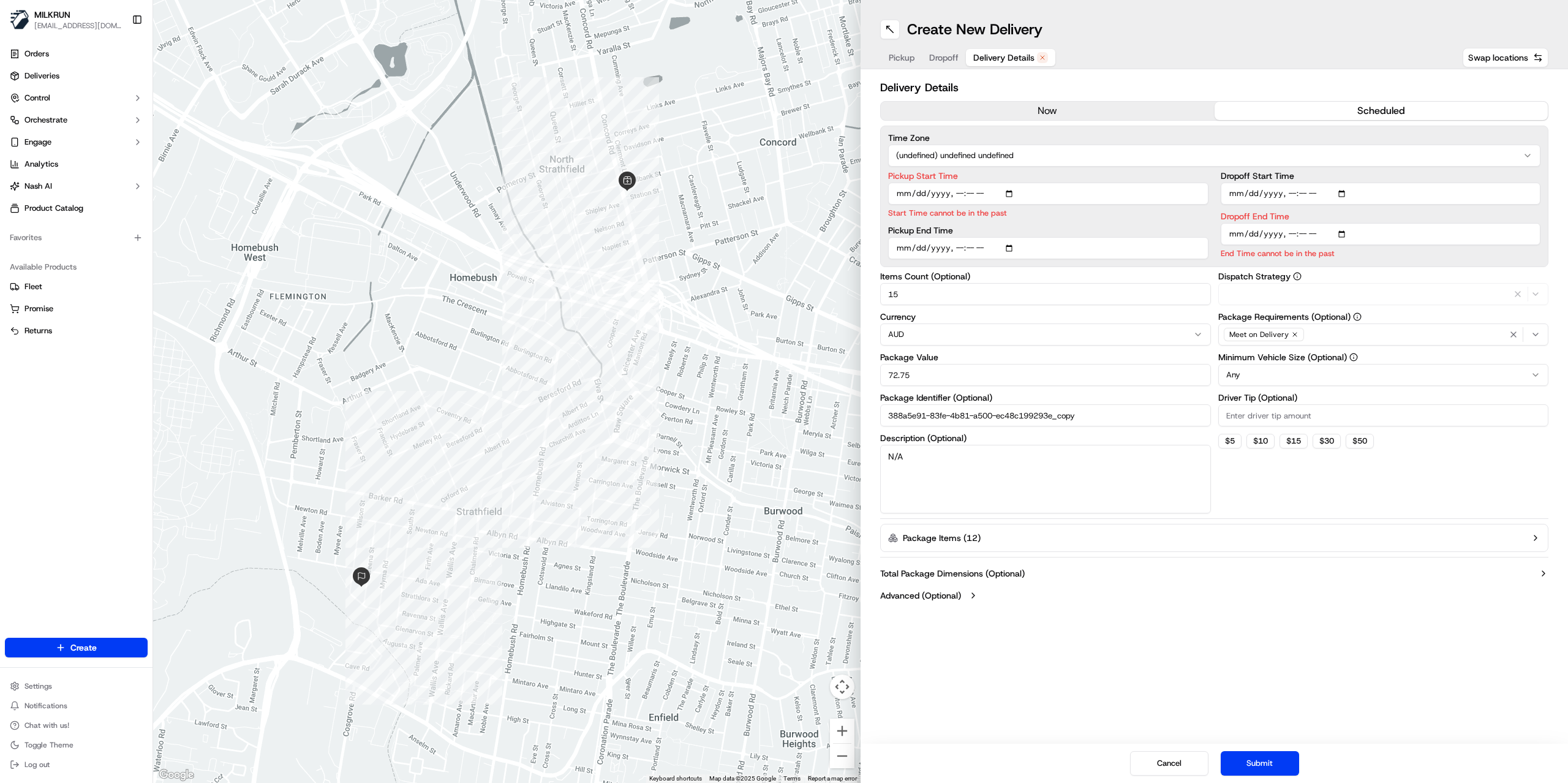
click at [1018, 54] on span "Delivery Details" at bounding box center [1004, 57] width 61 height 12
drag, startPoint x: 1000, startPoint y: 105, endPoint x: 1002, endPoint y: 114, distance: 9.2
click at [1001, 110] on button "now" at bounding box center [1048, 111] width 334 height 18
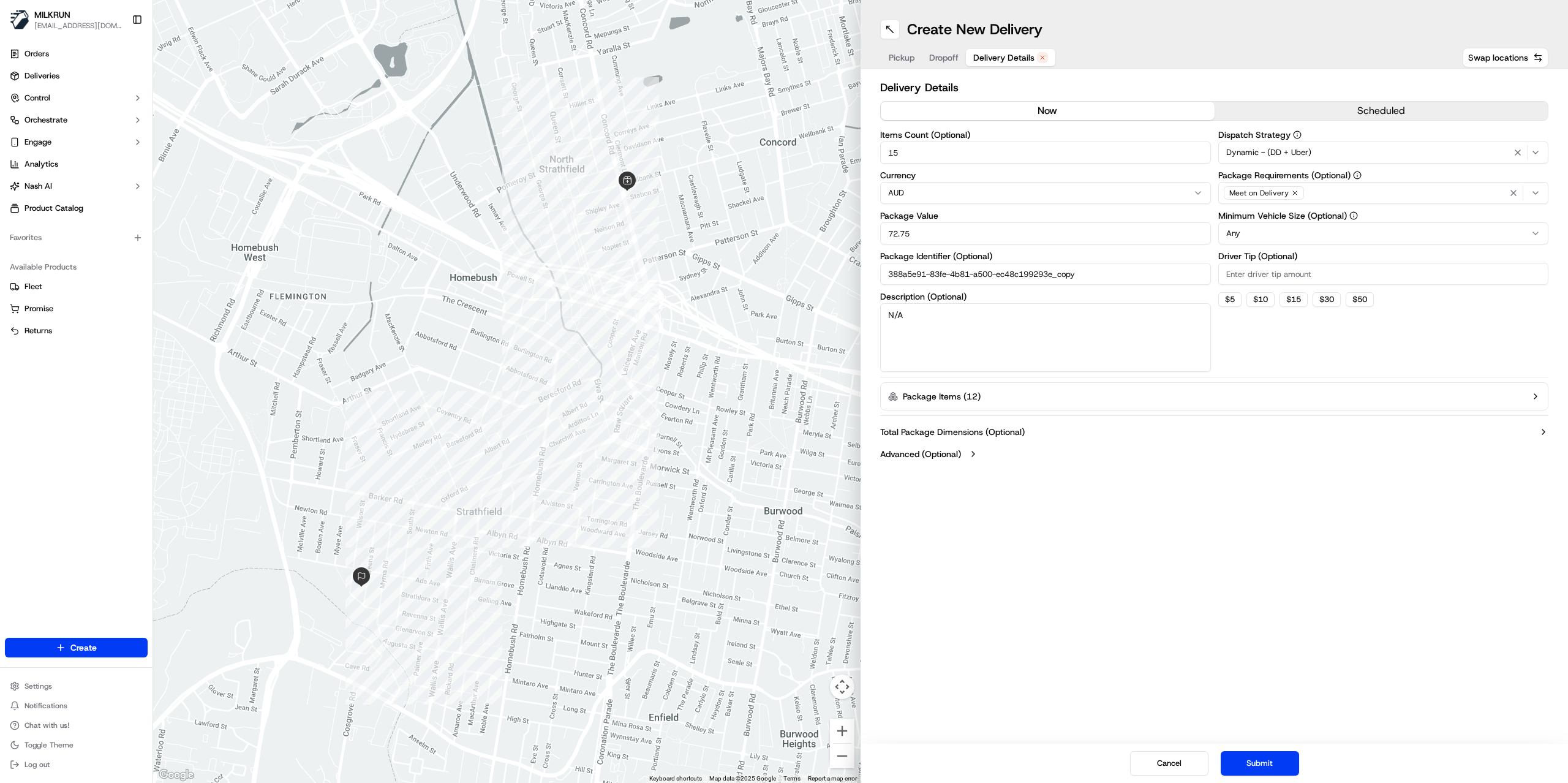
click at [1251, 767] on button "Submit" at bounding box center [1260, 764] width 78 height 25
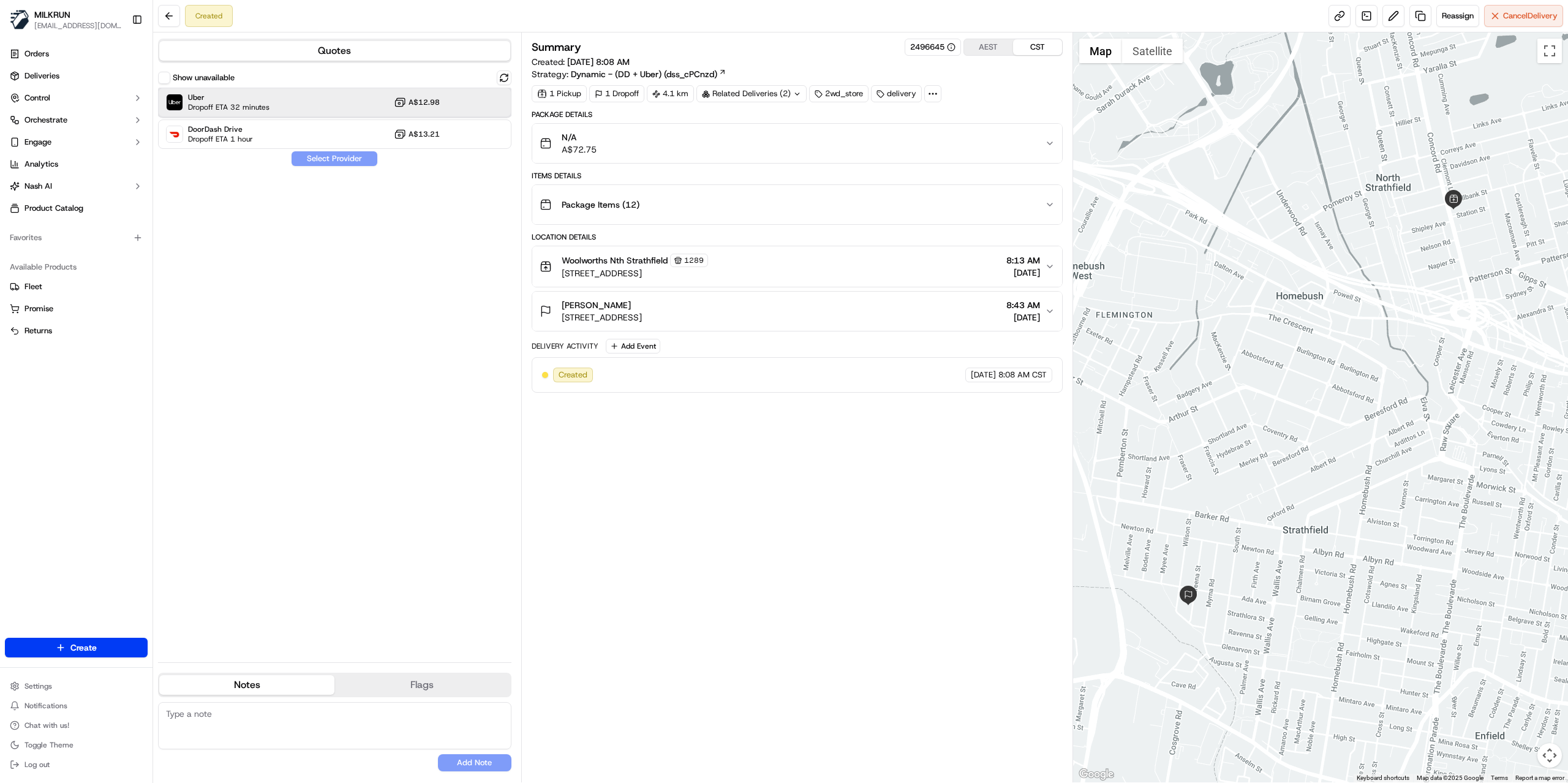
click at [294, 106] on div "Uber Dropoff ETA 32 minutes A$12.98" at bounding box center [334, 102] width 353 height 29
click at [329, 160] on button "Assign Provider" at bounding box center [334, 159] width 87 height 15
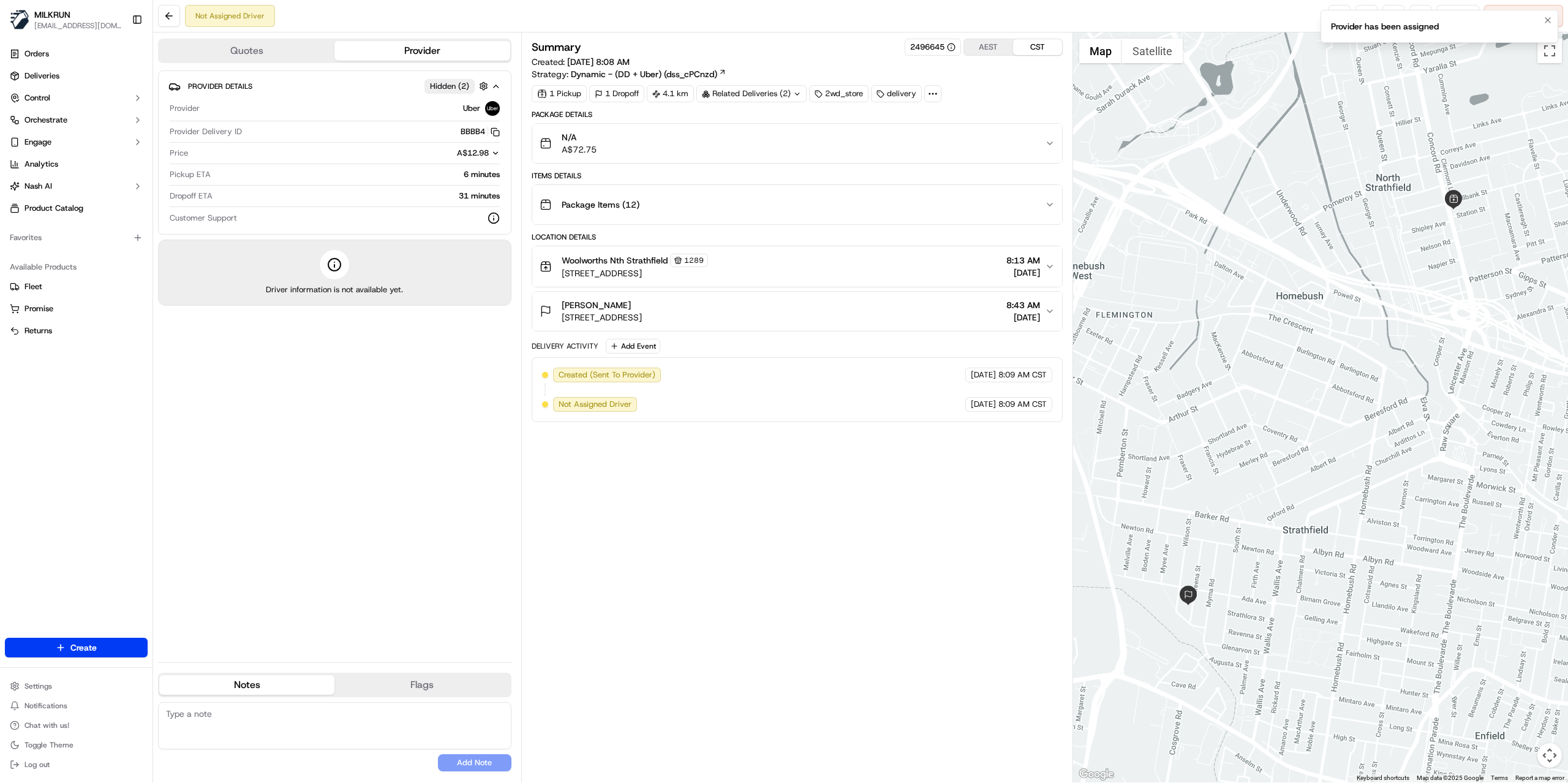
drag, startPoint x: 1332, startPoint y: 13, endPoint x: 1520, endPoint y: 16, distance: 188.0
click at [1334, 13] on li "Provider has been assigned" at bounding box center [1439, 26] width 238 height 33
drag, startPoint x: 1544, startPoint y: 24, endPoint x: 1386, endPoint y: 20, distance: 158.1
click at [1539, 21] on li "Provider has been assigned" at bounding box center [1439, 26] width 238 height 33
click at [1546, 23] on icon "Notifications (F8)" at bounding box center [1548, 20] width 10 height 10
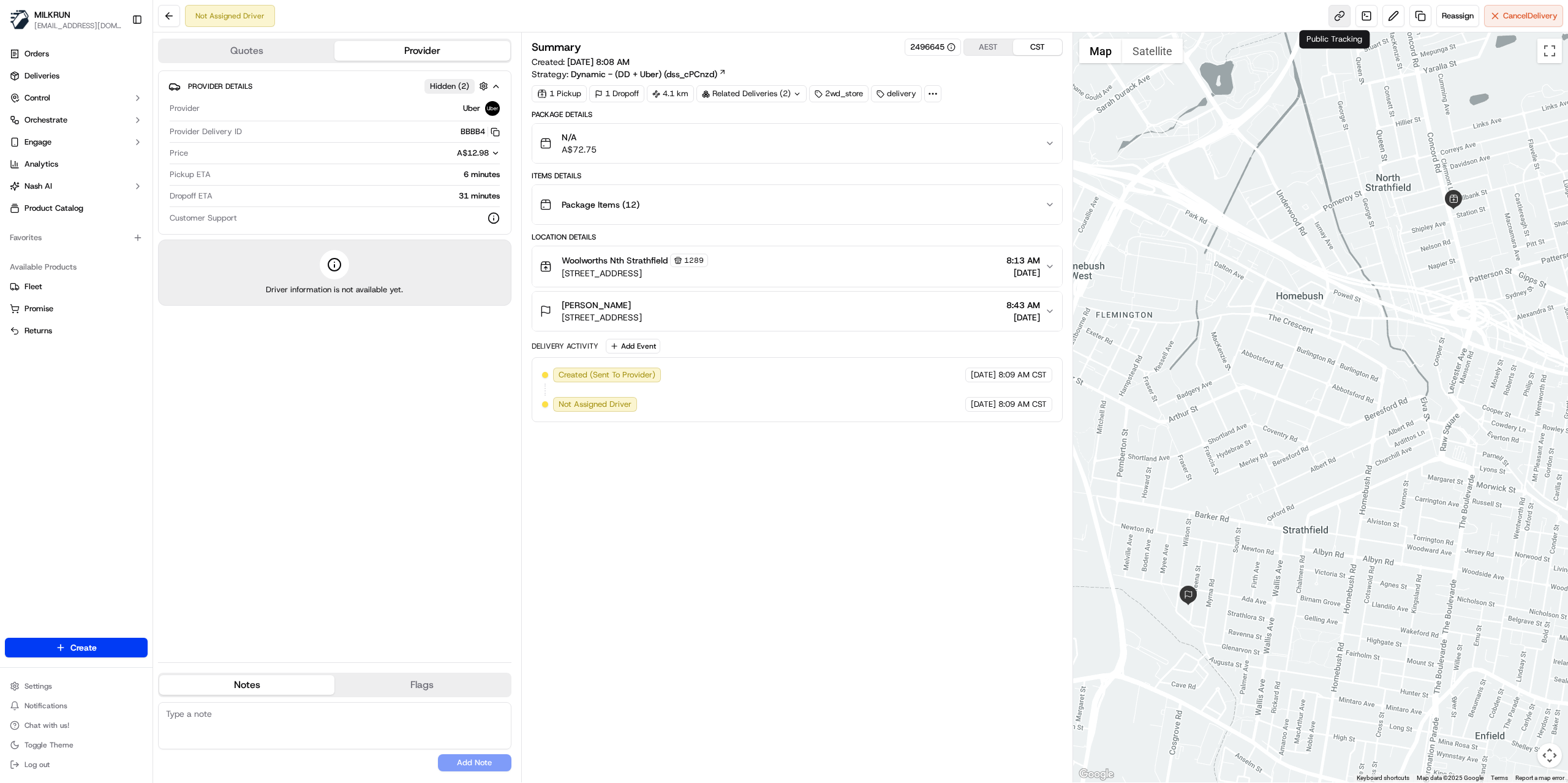
click at [1330, 15] on link at bounding box center [1340, 16] width 22 height 22
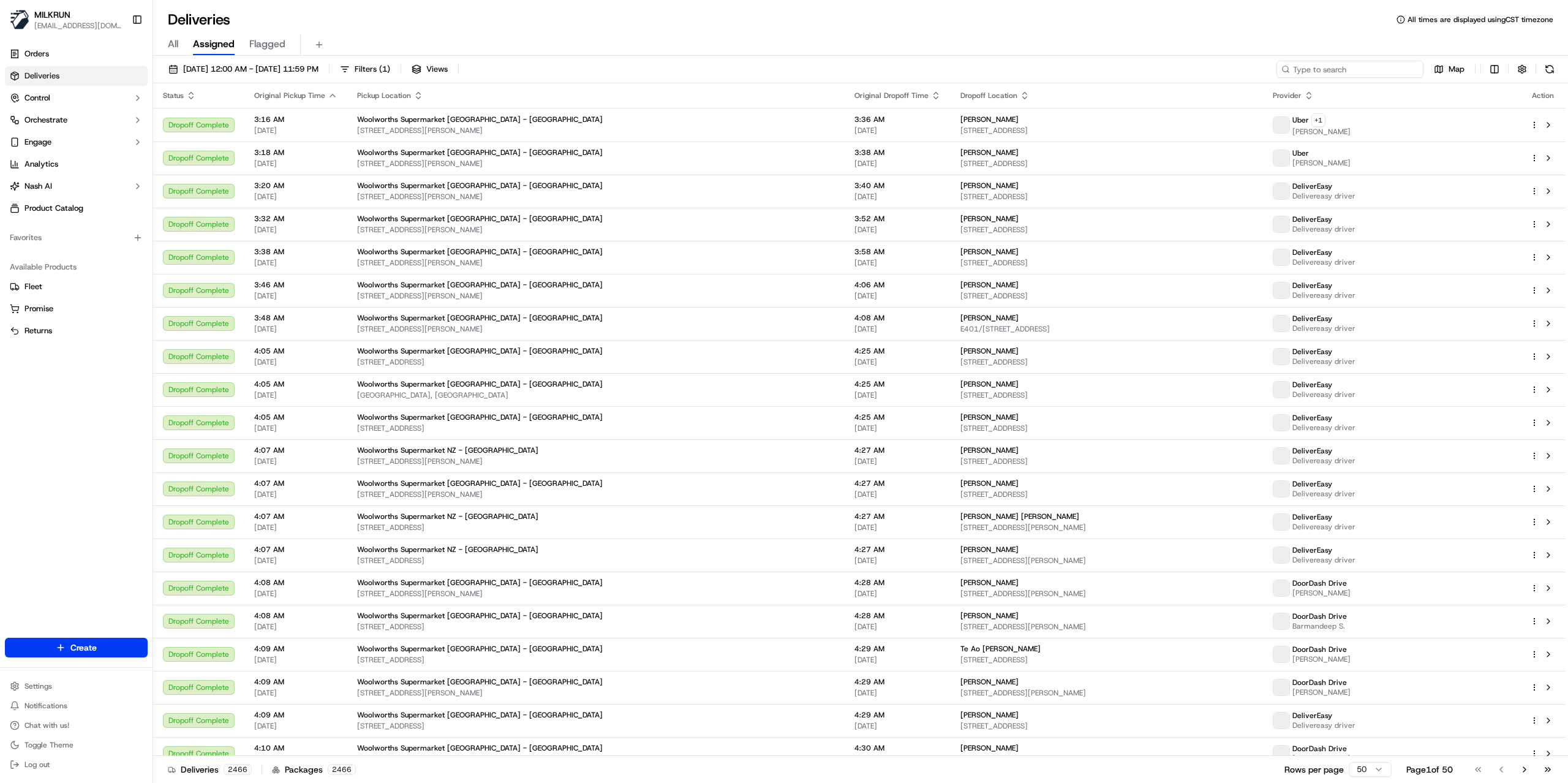
click at [1365, 77] on input at bounding box center [1350, 69] width 147 height 17
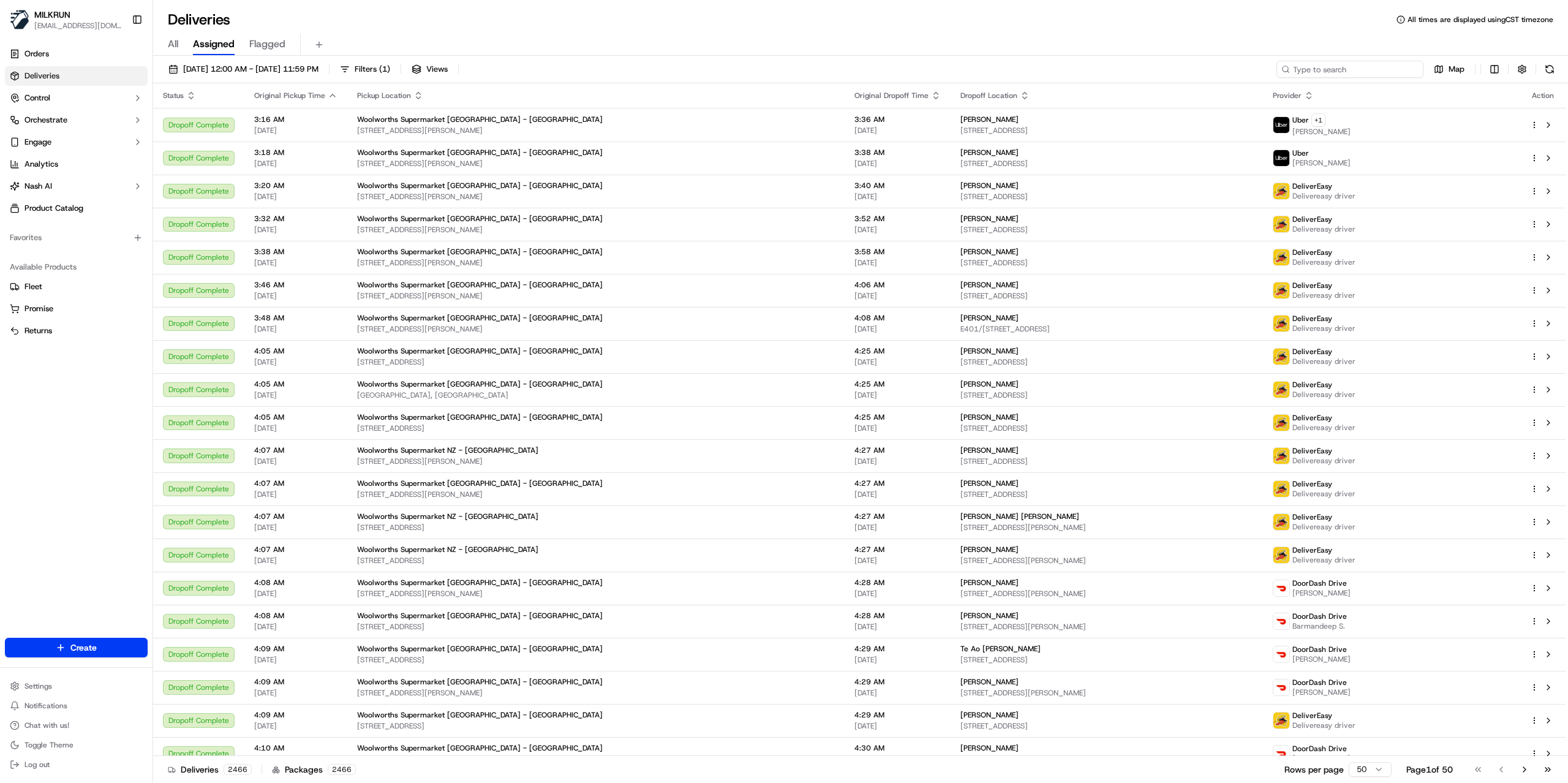
paste input "c8c02bb2-6b94-4ef6-888e-bf21f48f1310"
type input "c8c02bb2-6b94-4ef6-888e-bf21f48f1310"
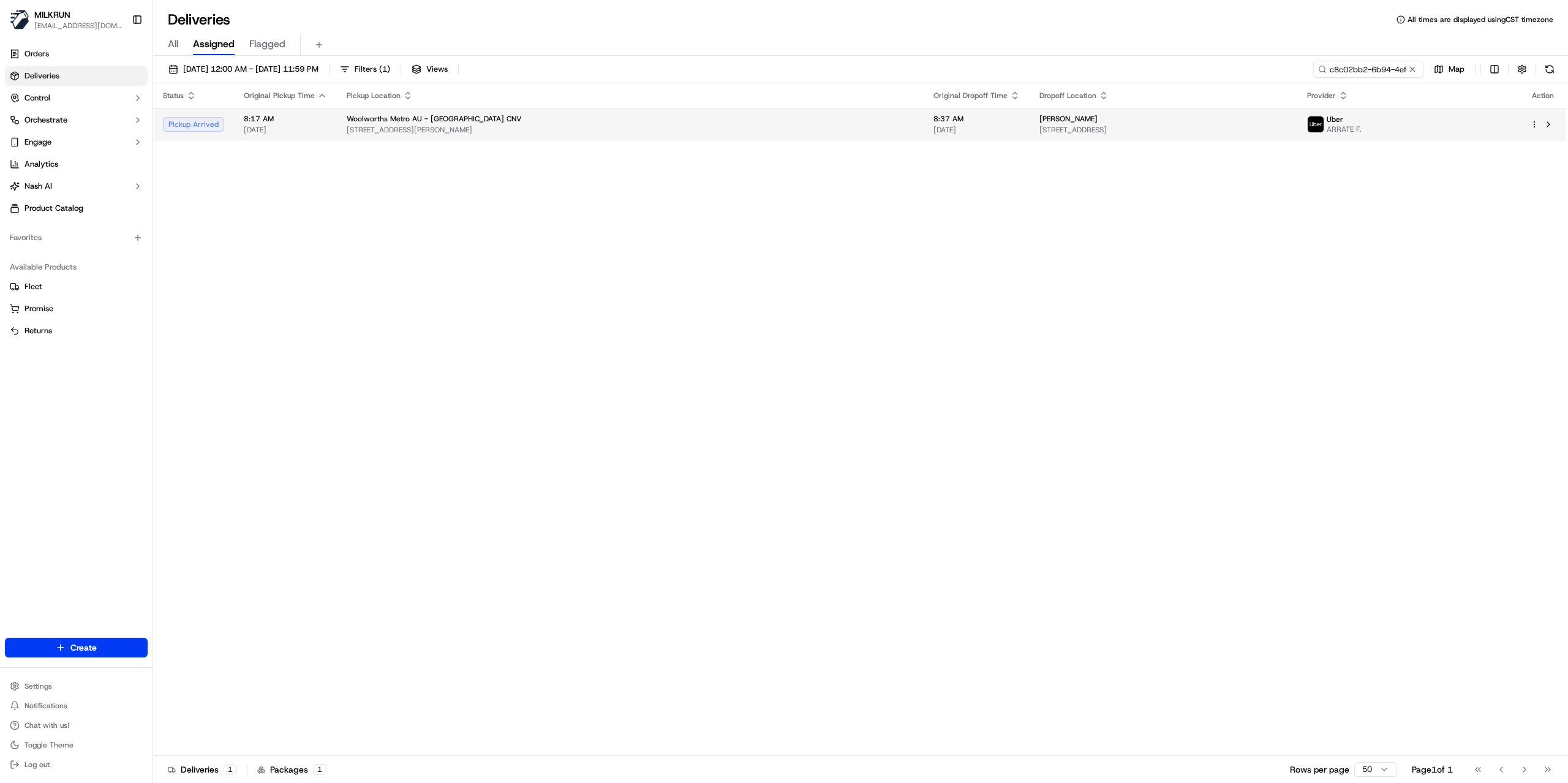
click at [1040, 118] on span "[PERSON_NAME]" at bounding box center [1069, 119] width 58 height 10
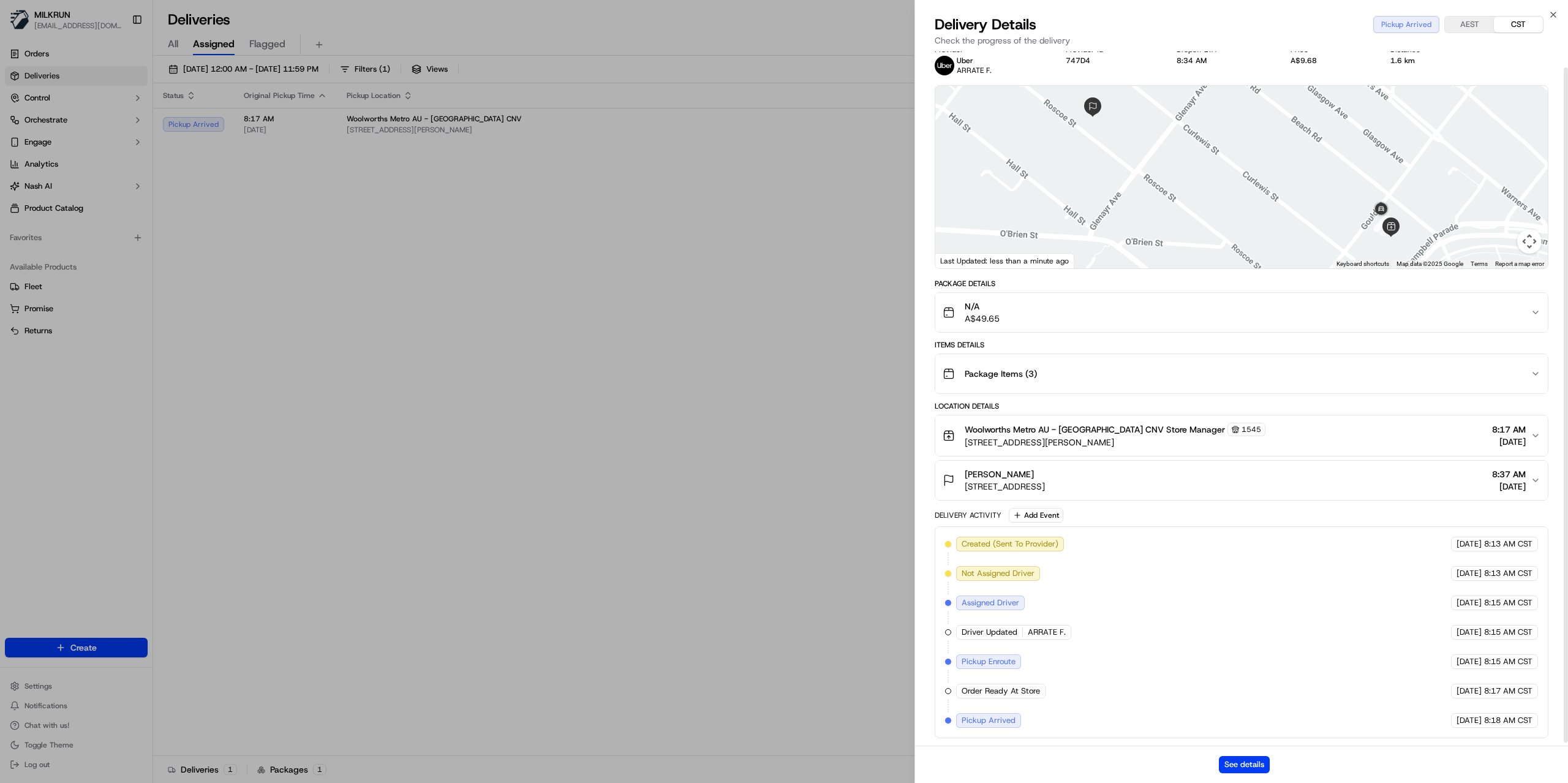
scroll to position [20, 0]
click at [1243, 761] on button "See details" at bounding box center [1245, 765] width 51 height 17
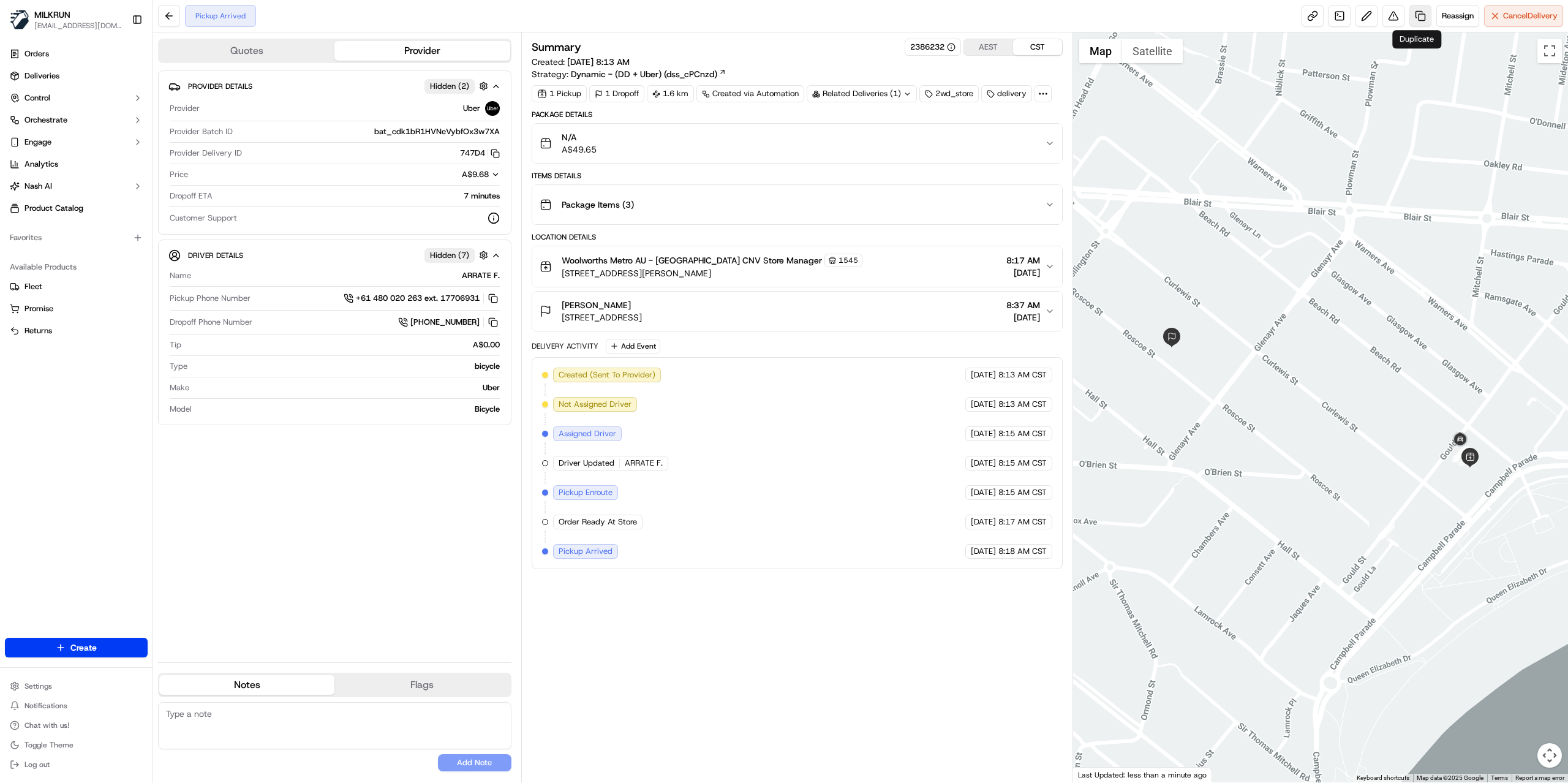
click at [1417, 11] on link at bounding box center [1420, 16] width 22 height 22
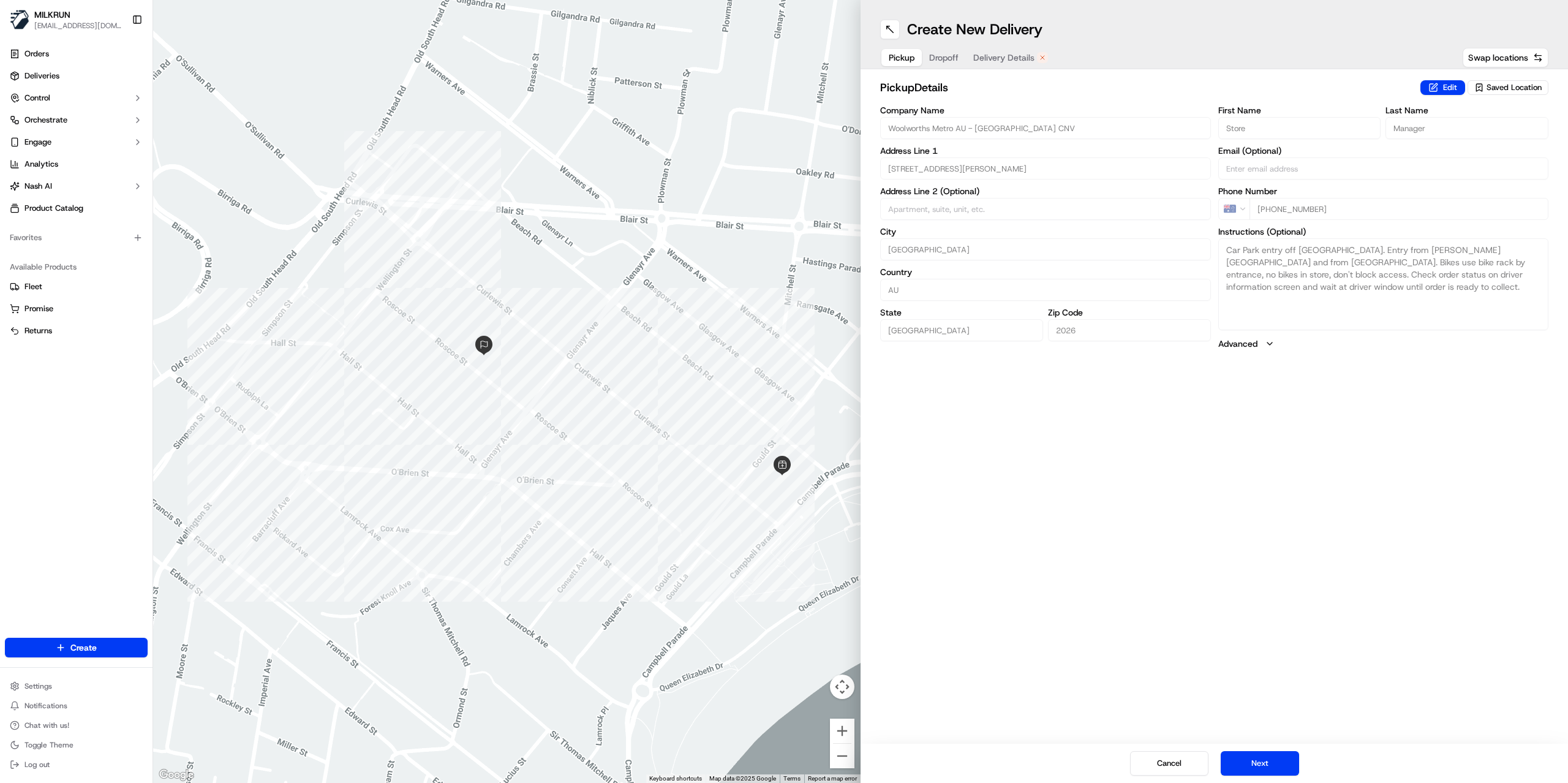
click at [1011, 49] on button "Delivery Details" at bounding box center [1011, 57] width 89 height 17
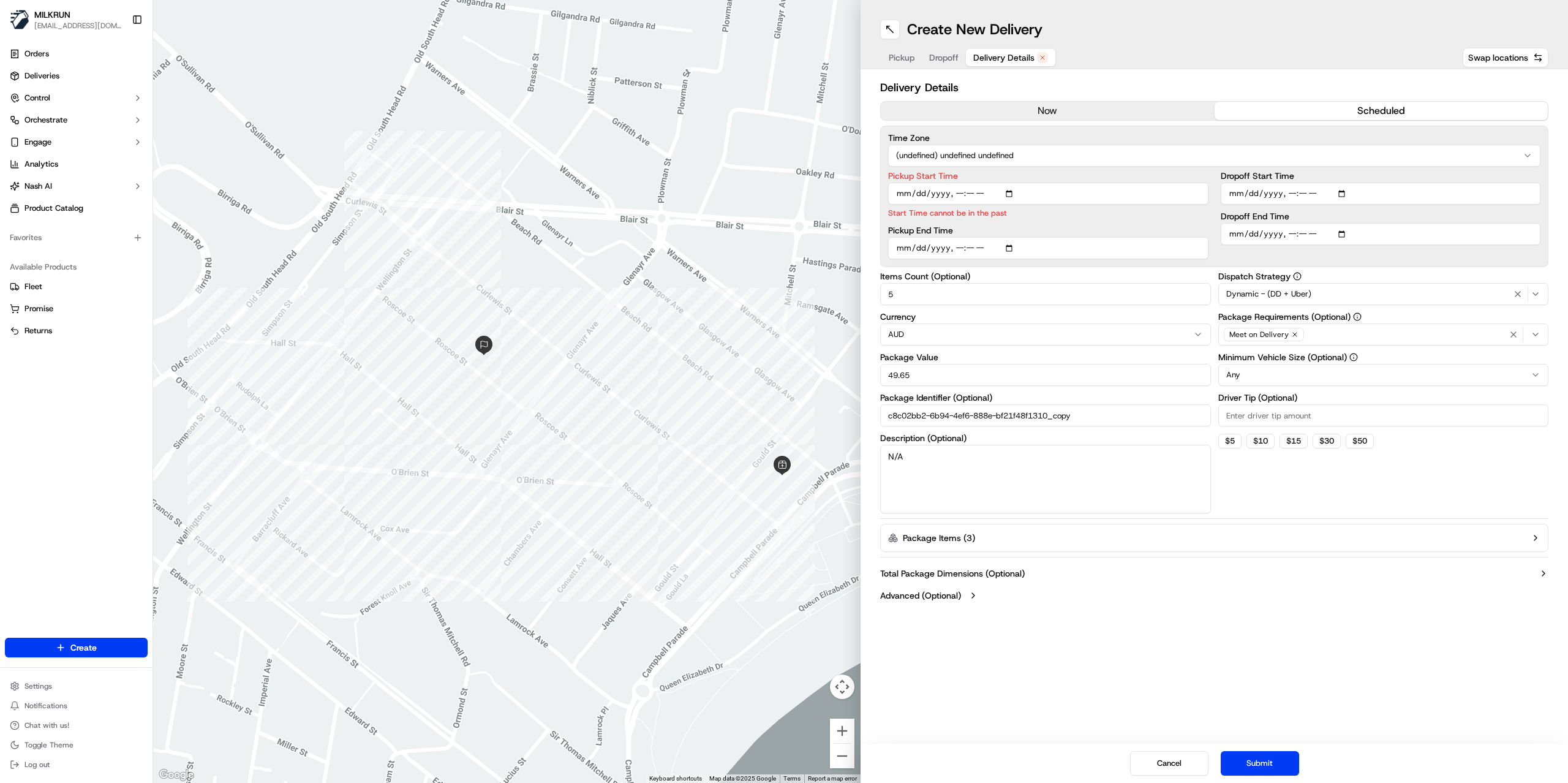
click at [1037, 101] on div "now scheduled" at bounding box center [1215, 111] width 668 height 20
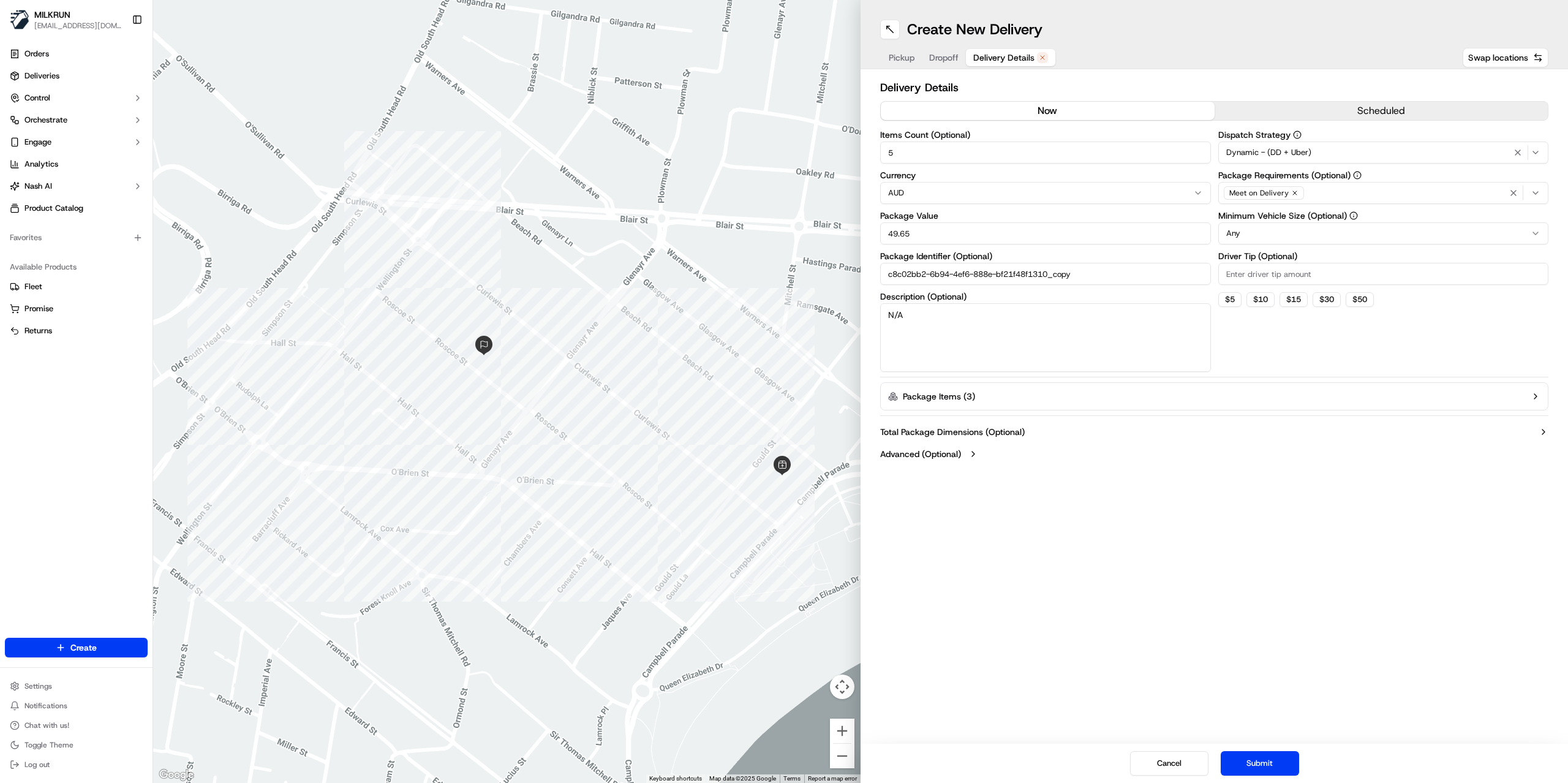
click at [1034, 110] on button "now" at bounding box center [1048, 111] width 334 height 18
click at [1260, 765] on button "Submit" at bounding box center [1260, 764] width 78 height 25
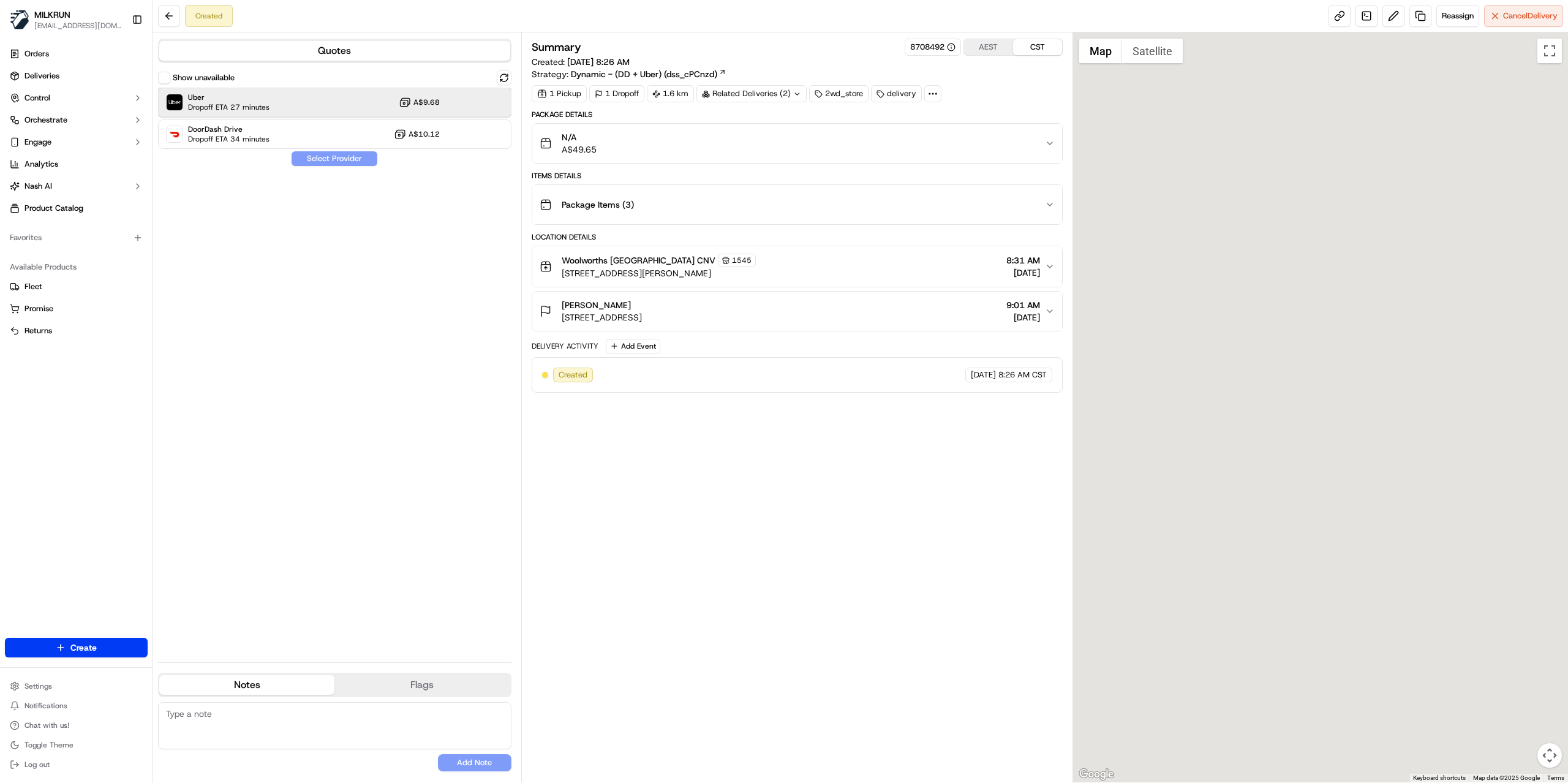
click at [268, 104] on span "Dropoff ETA 27 minutes" at bounding box center [228, 107] width 82 height 10
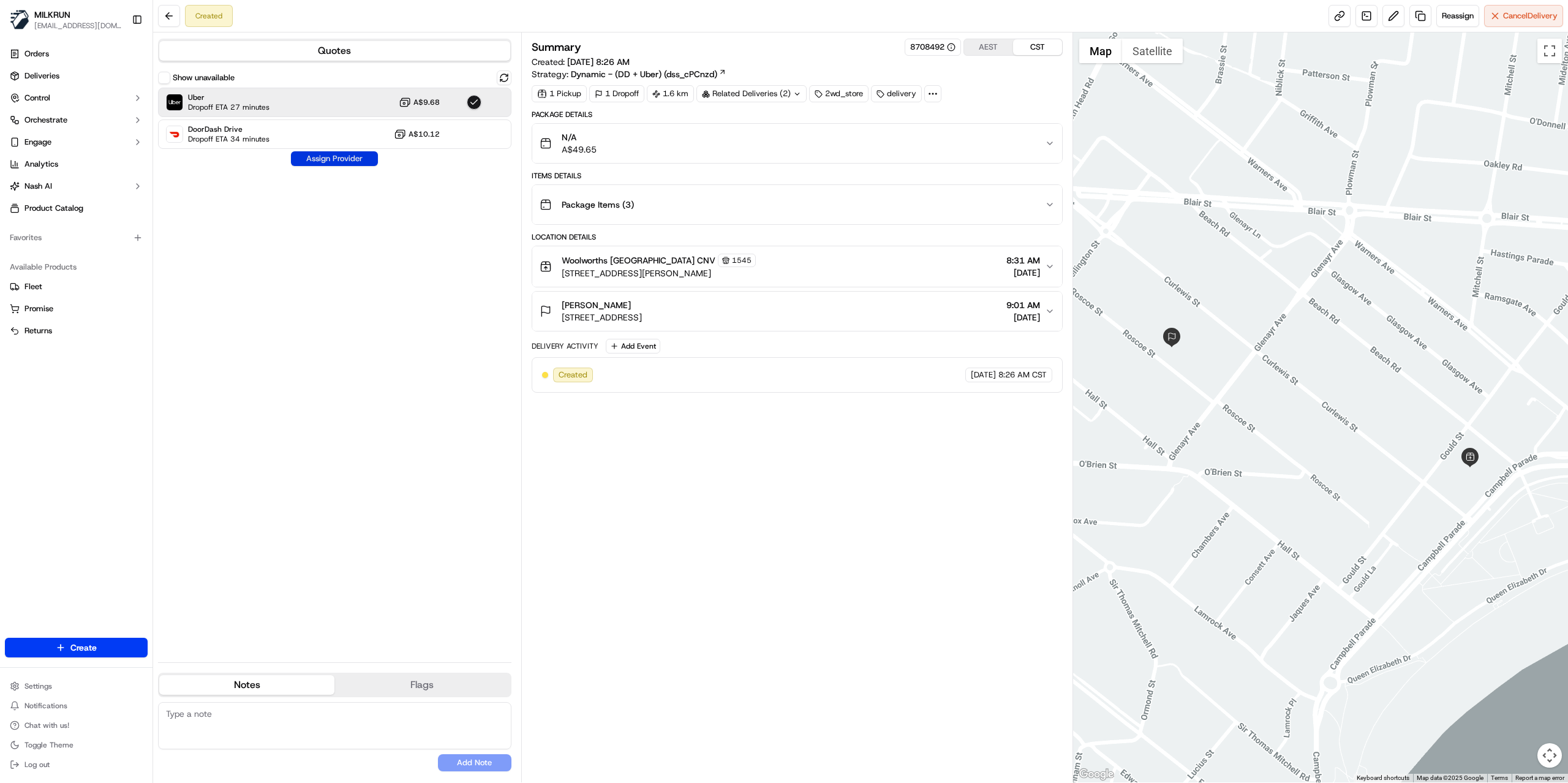
click at [307, 162] on button "Assign Provider" at bounding box center [334, 159] width 87 height 15
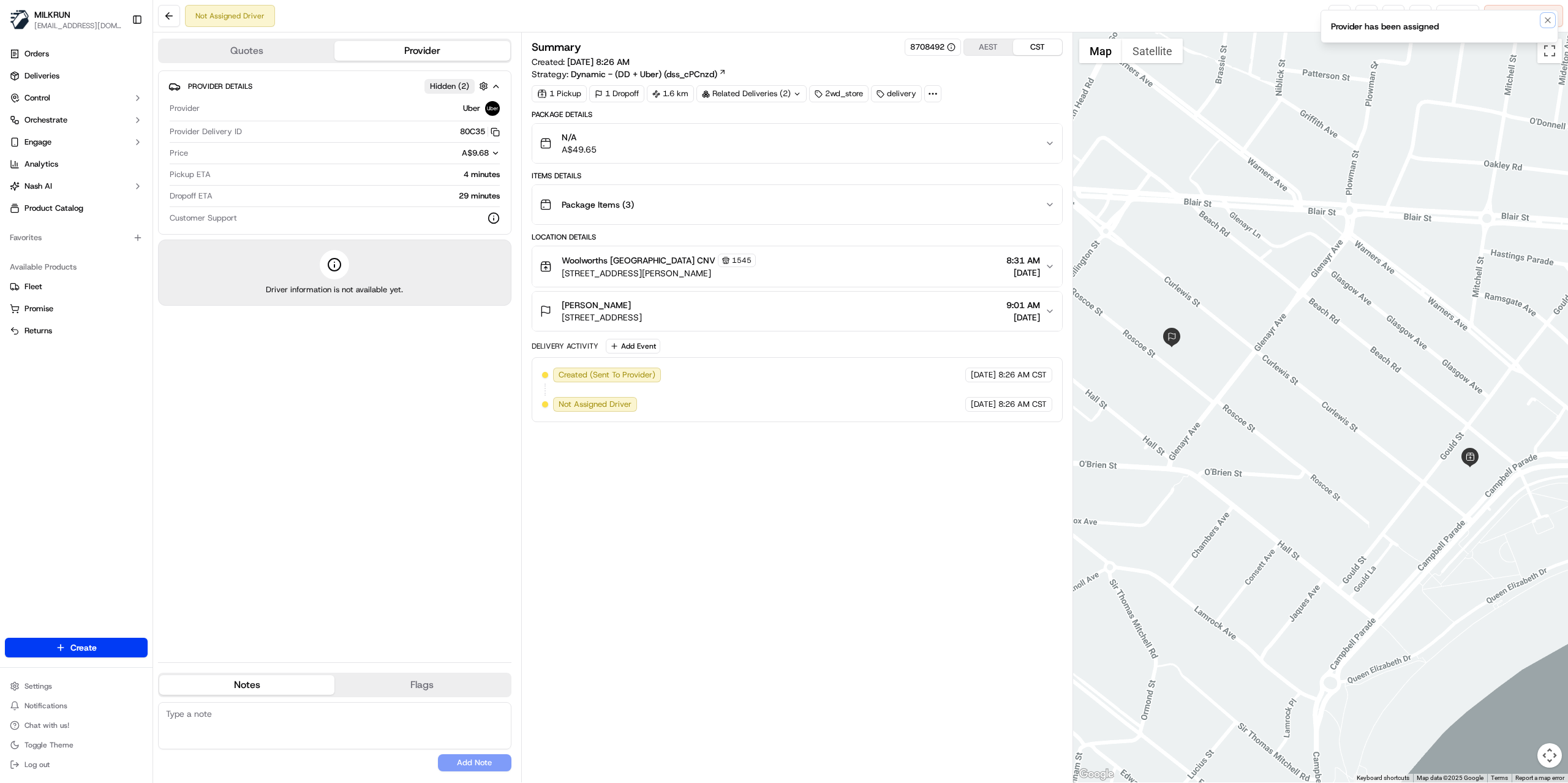
drag, startPoint x: 1546, startPoint y: 23, endPoint x: 1415, endPoint y: 23, distance: 131.0
click at [1544, 23] on icon "Notifications (F8)" at bounding box center [1548, 20] width 10 height 10
click at [1336, 13] on link at bounding box center [1340, 16] width 22 height 22
